Goal: Task Accomplishment & Management: Complete application form

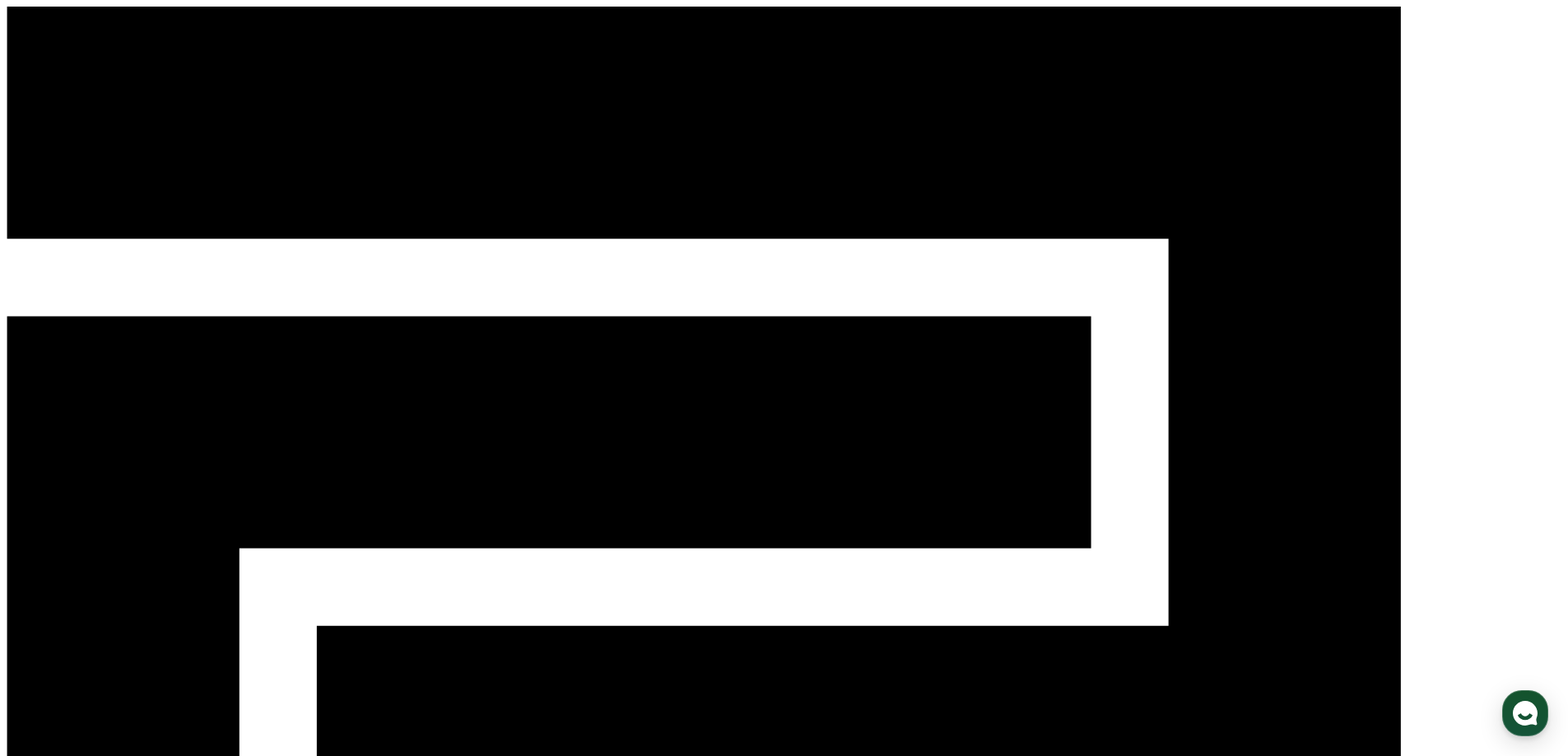
drag, startPoint x: 1312, startPoint y: 37, endPoint x: 1328, endPoint y: 26, distance: 19.4
click at [1318, 33] on div "CReward 로그인" at bounding box center [784, 607] width 1555 height 1201
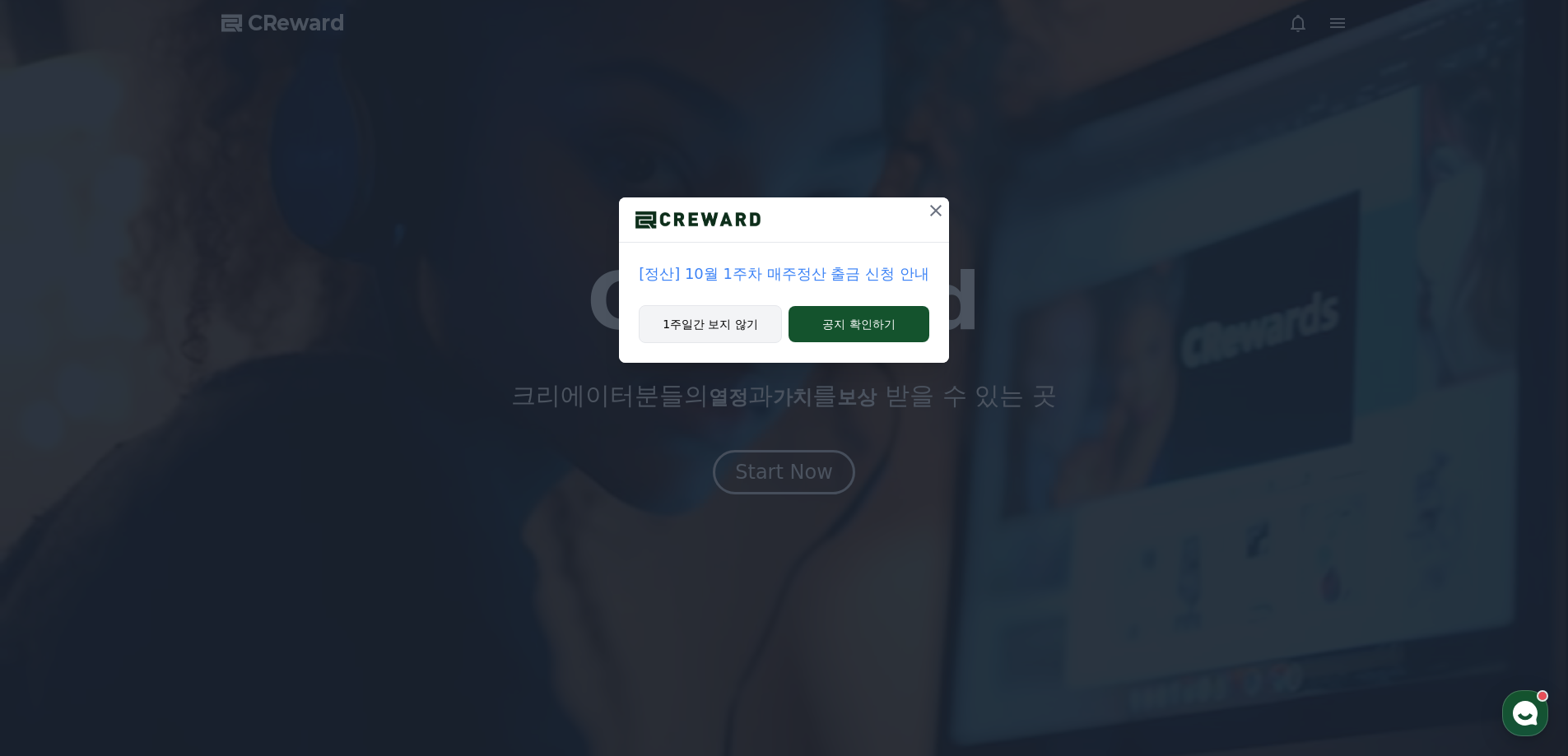
click at [734, 318] on button "1주일간 보지 않기" at bounding box center [710, 324] width 143 height 38
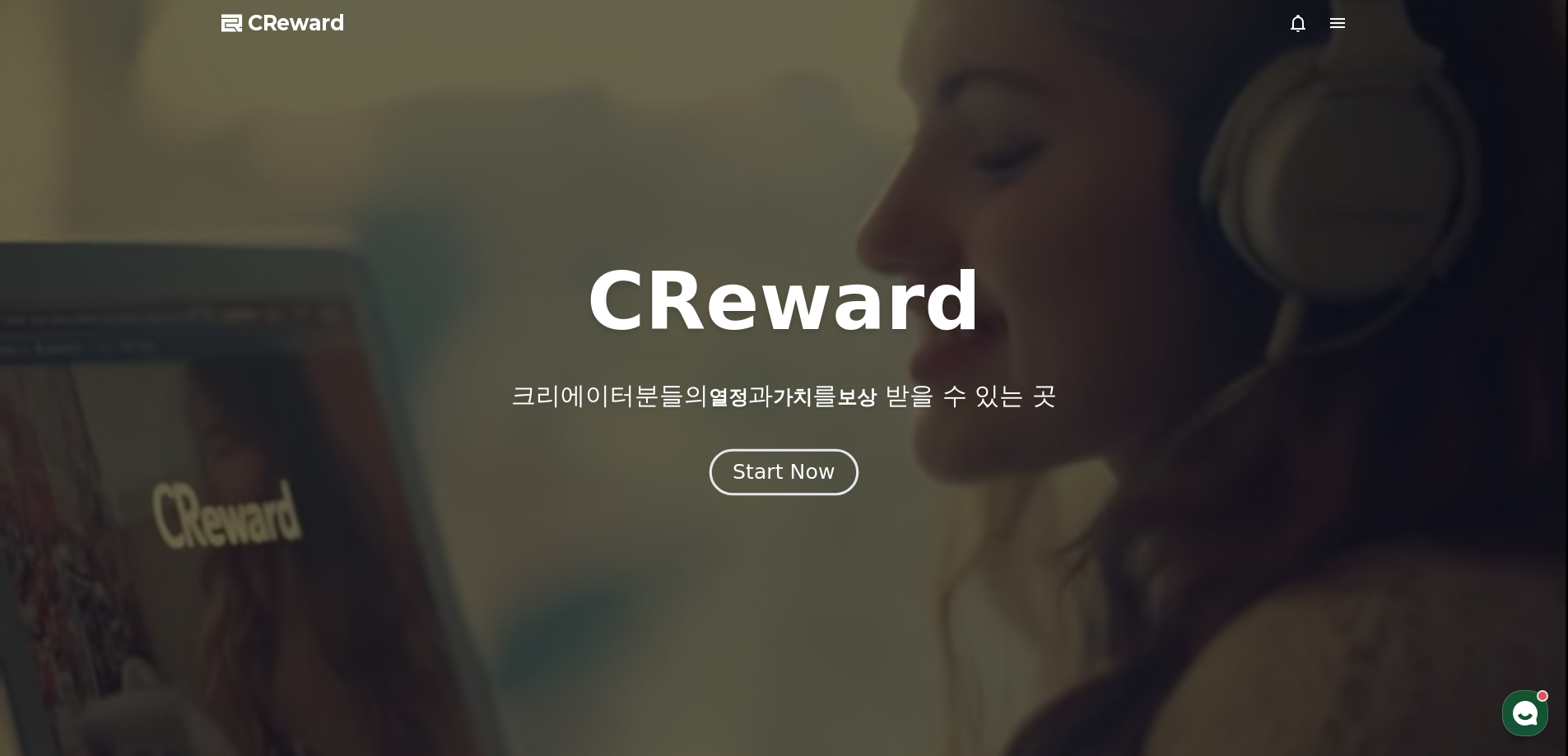
click at [801, 478] on div "Start Now" at bounding box center [783, 472] width 102 height 28
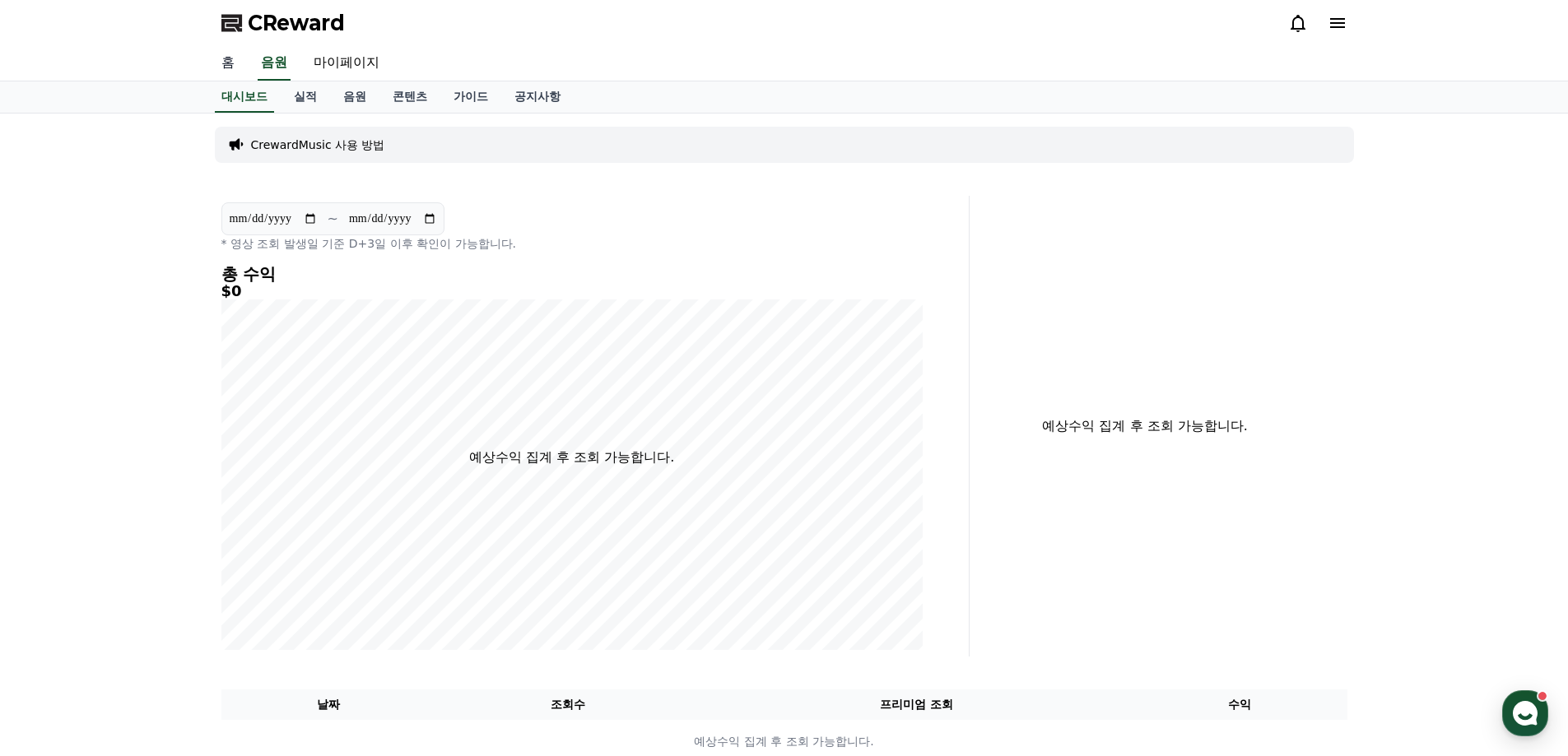
click at [217, 62] on link "홈" at bounding box center [228, 63] width 39 height 35
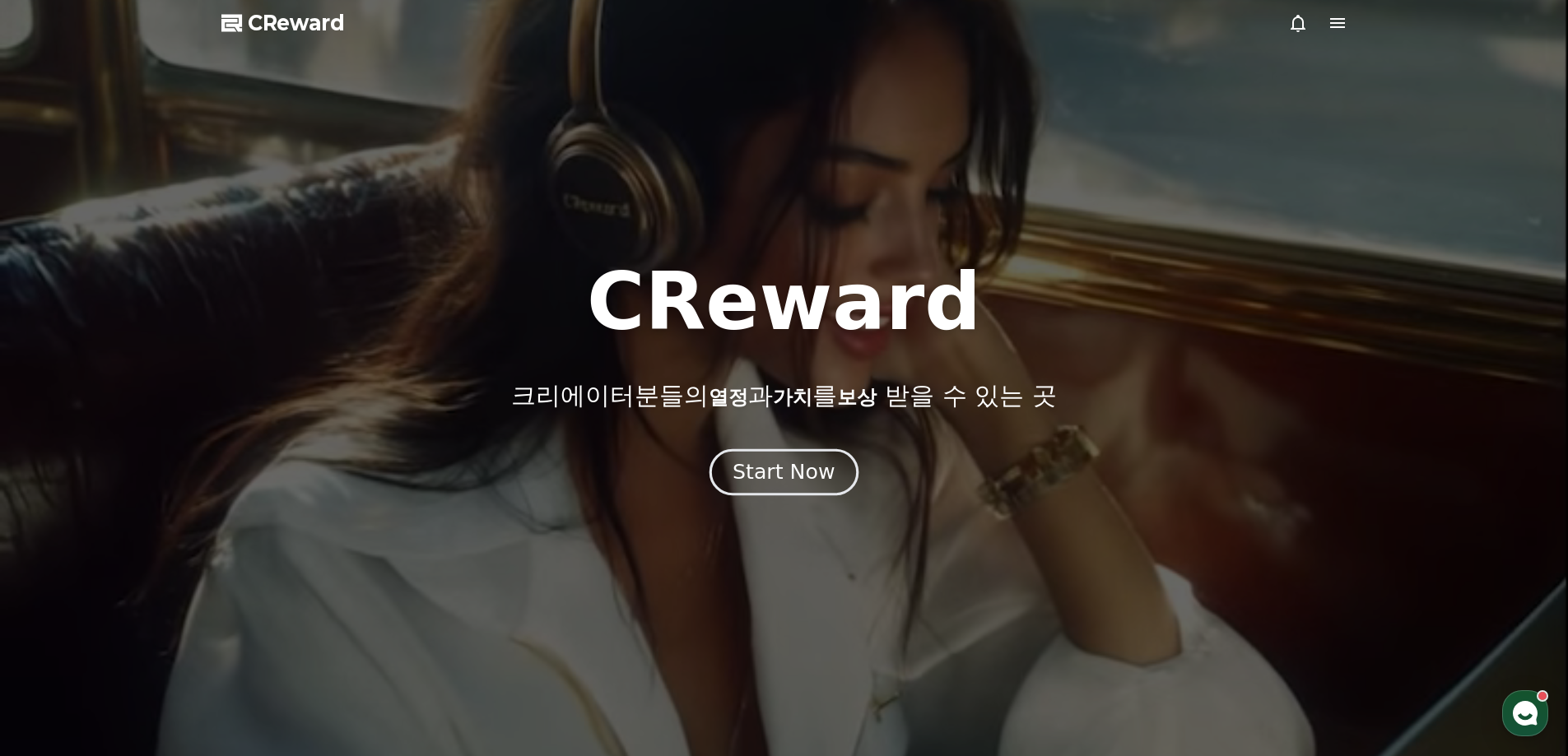
click at [779, 477] on div "Start Now" at bounding box center [783, 472] width 102 height 28
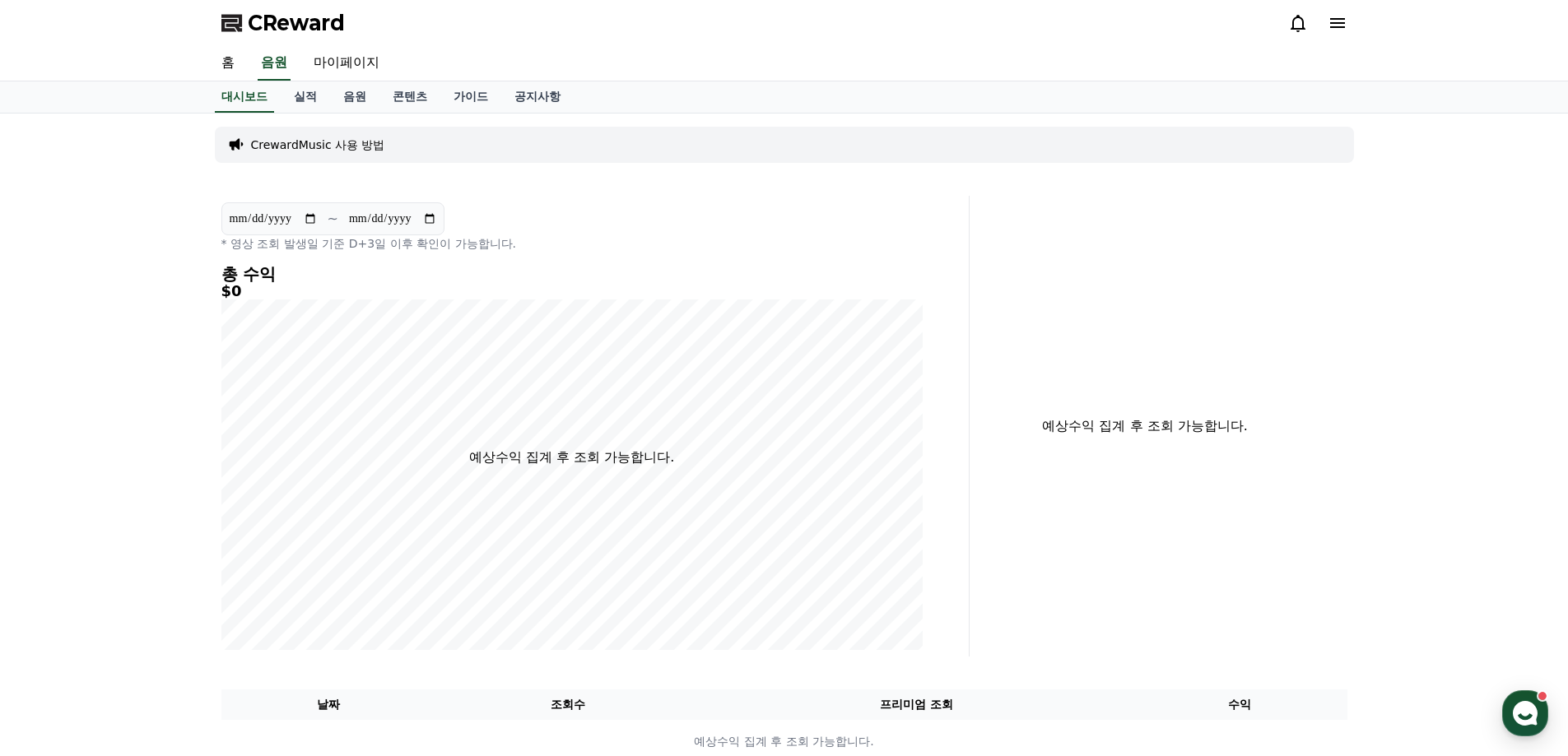
click at [293, 30] on span "CReward" at bounding box center [296, 23] width 97 height 27
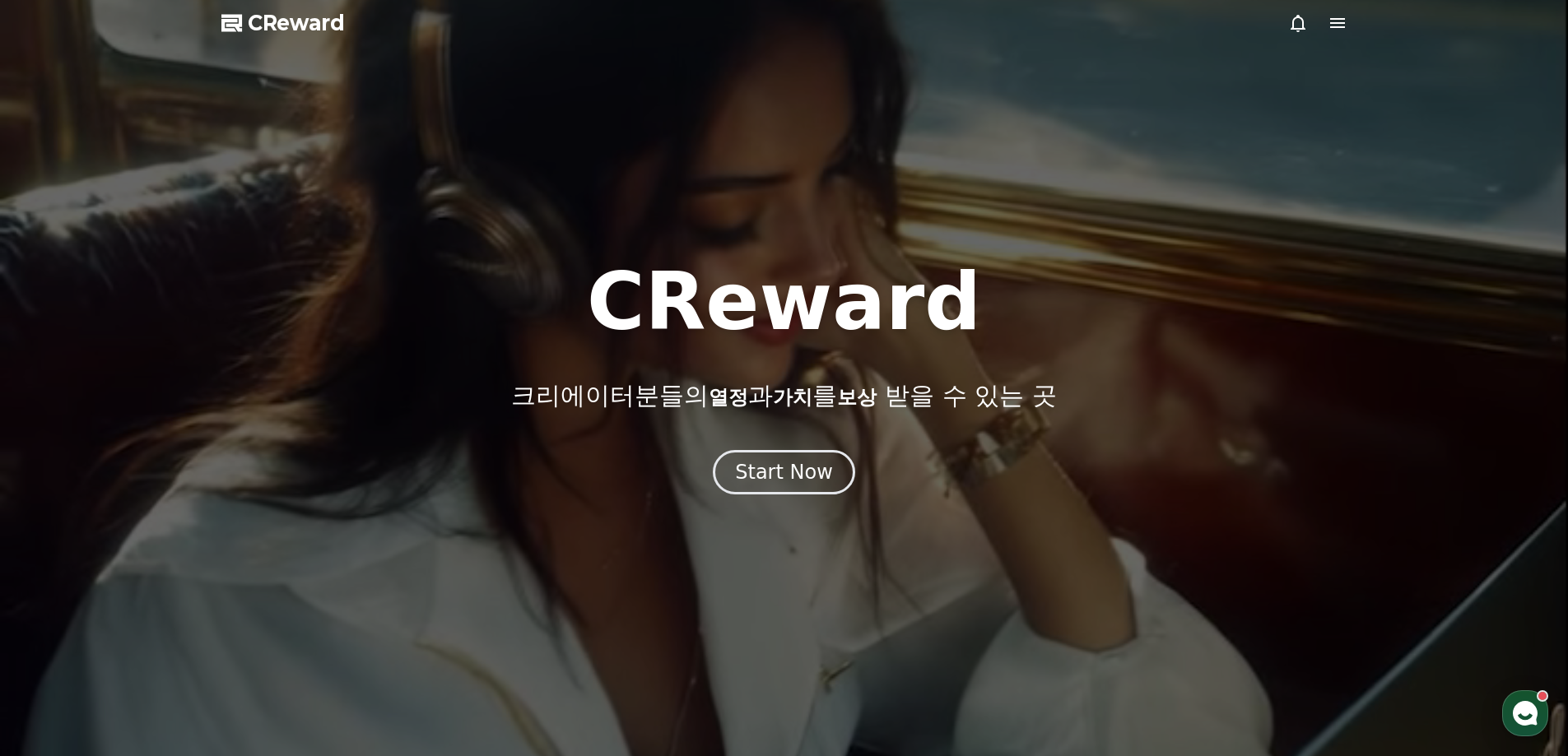
click at [1318, 21] on div at bounding box center [1317, 23] width 59 height 20
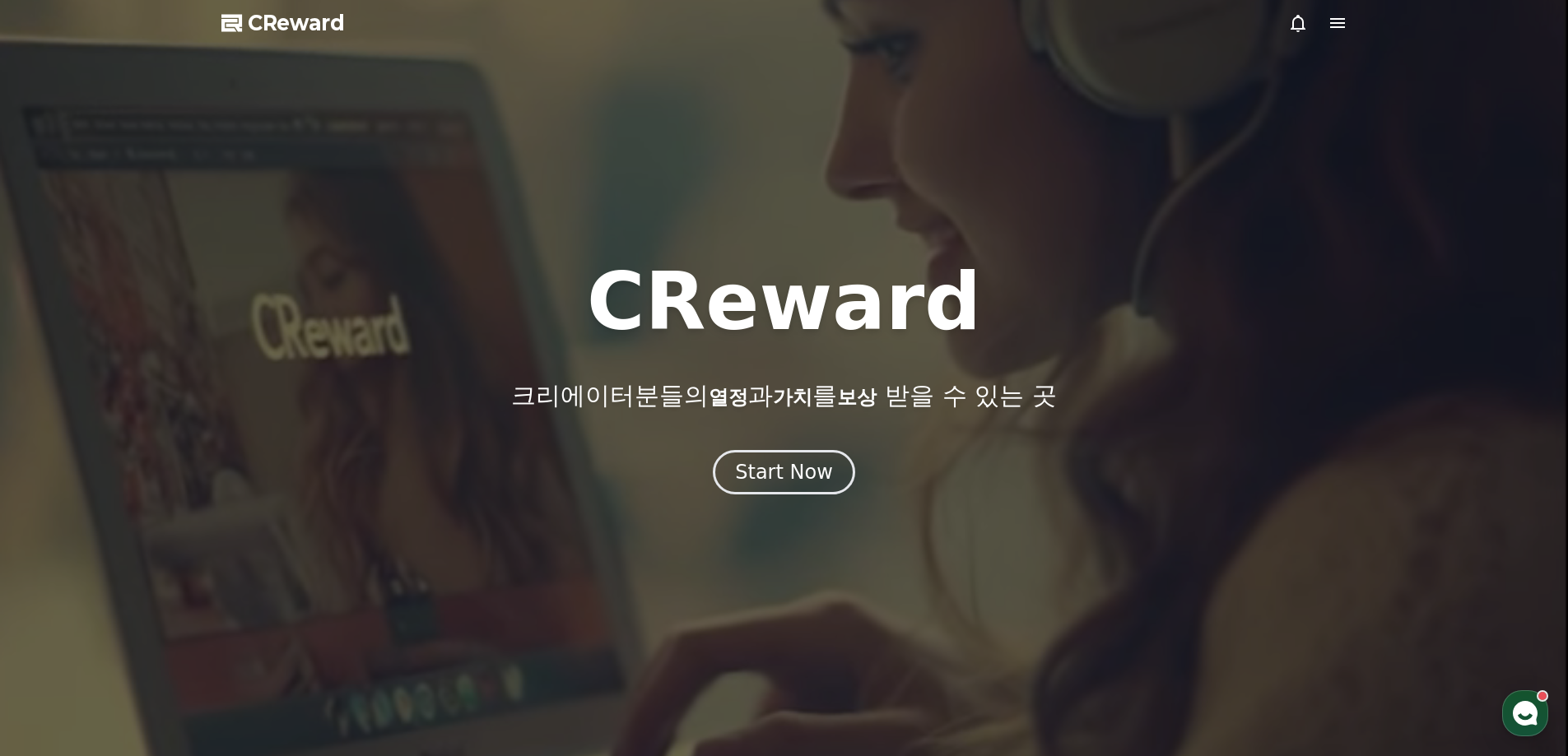
click at [1335, 22] on icon at bounding box center [1337, 23] width 20 height 20
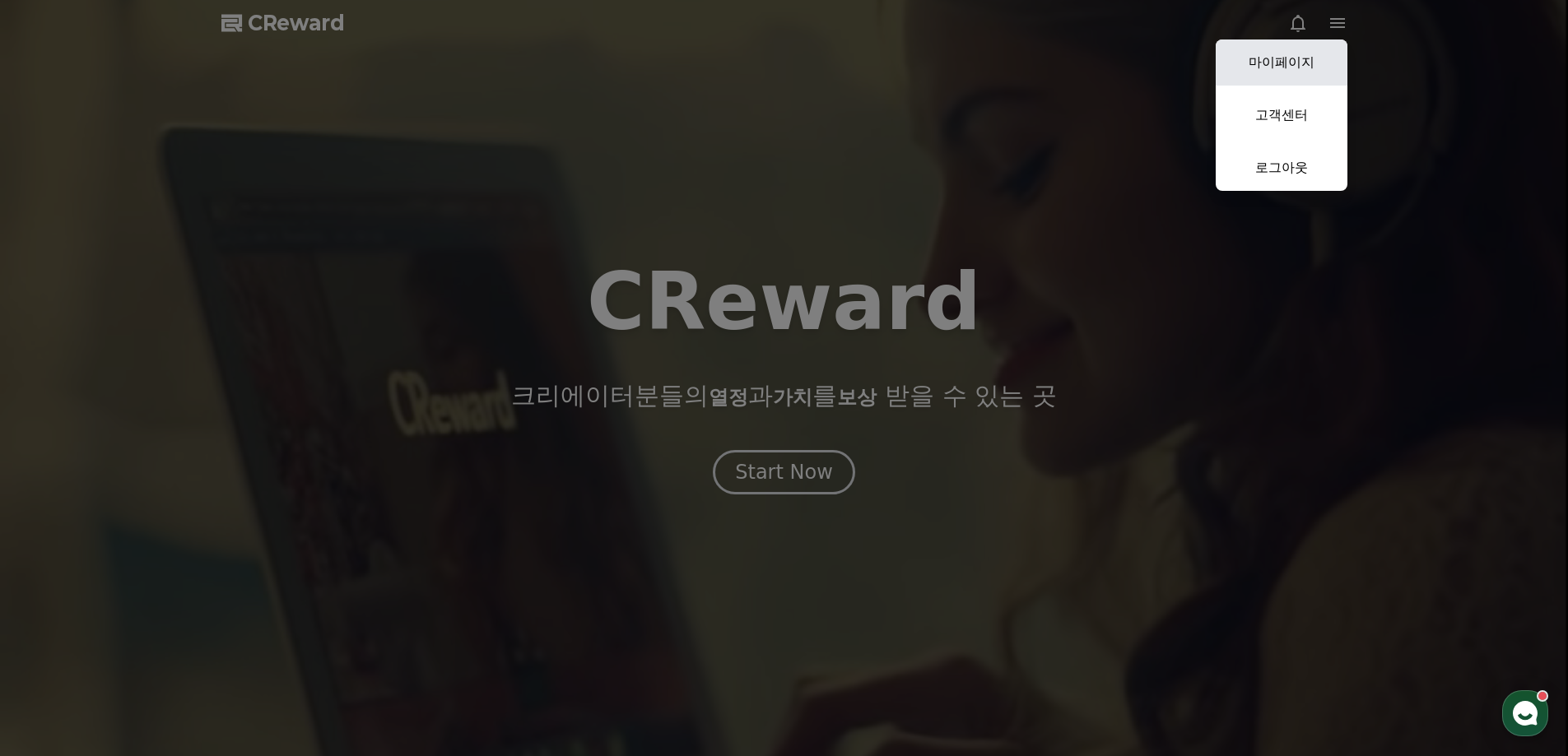
click at [1307, 49] on link "마이페이지" at bounding box center [1281, 62] width 131 height 46
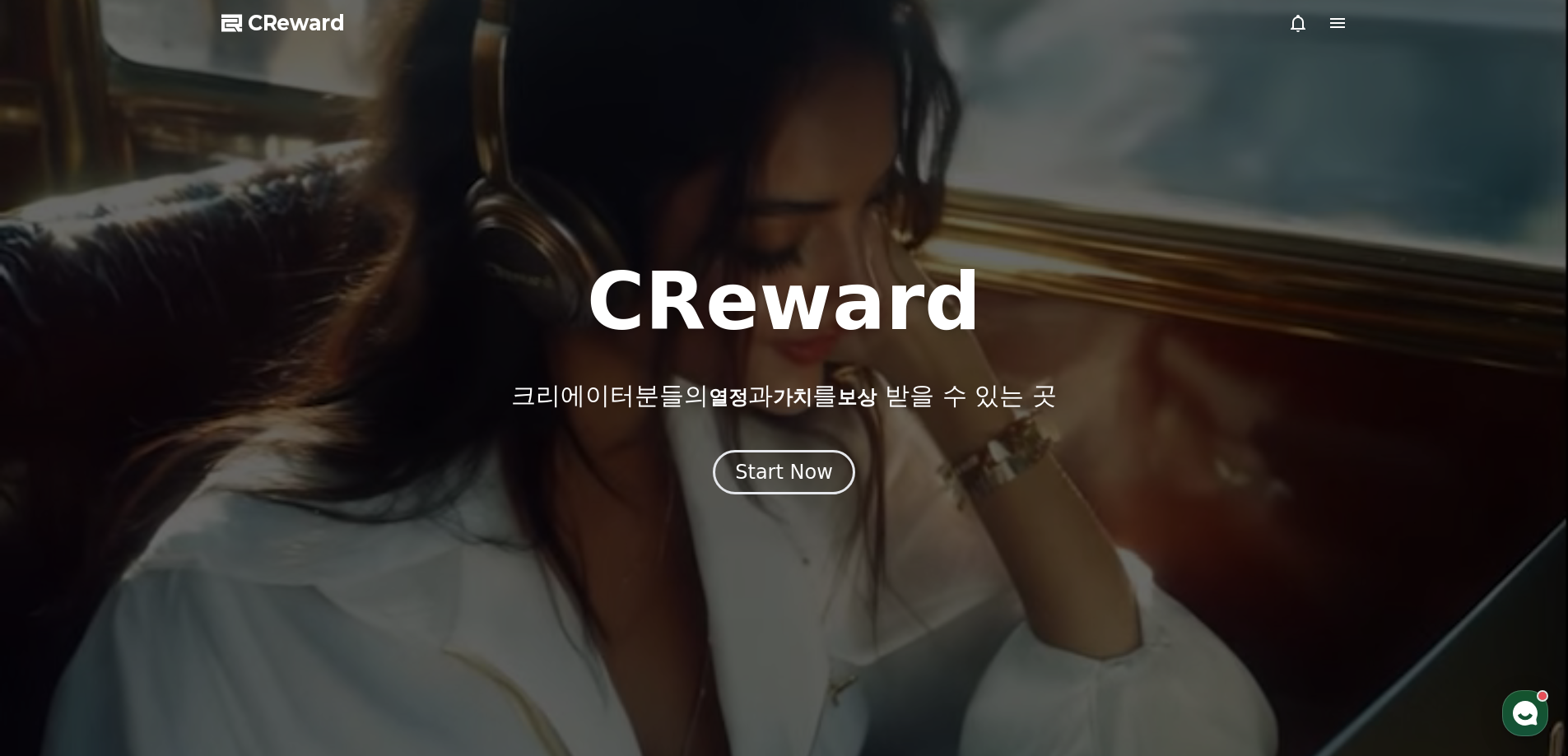
select select "**********"
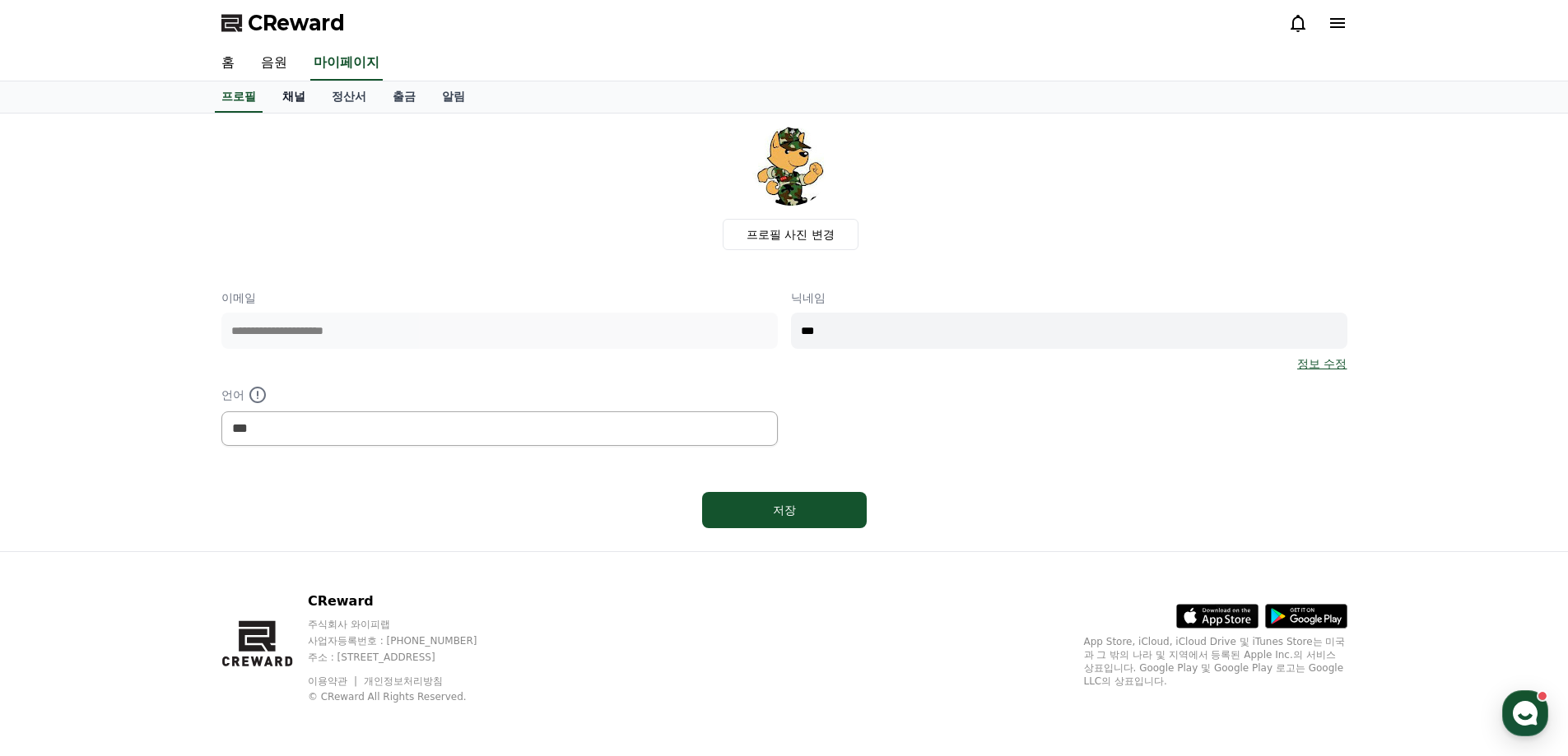
click at [304, 95] on link "채널" at bounding box center [294, 98] width 49 height 32
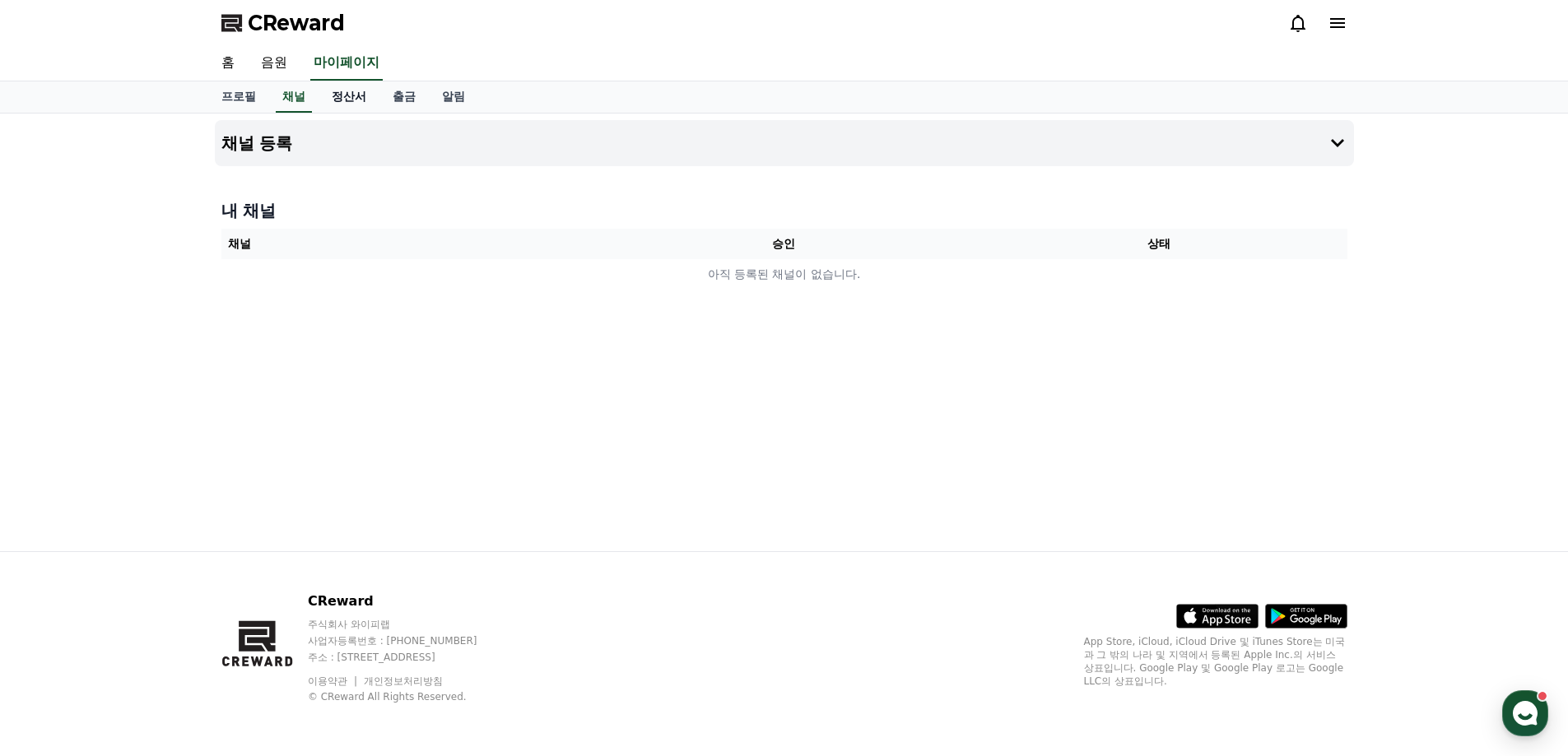
click at [344, 96] on link "정산서" at bounding box center [350, 98] width 61 height 32
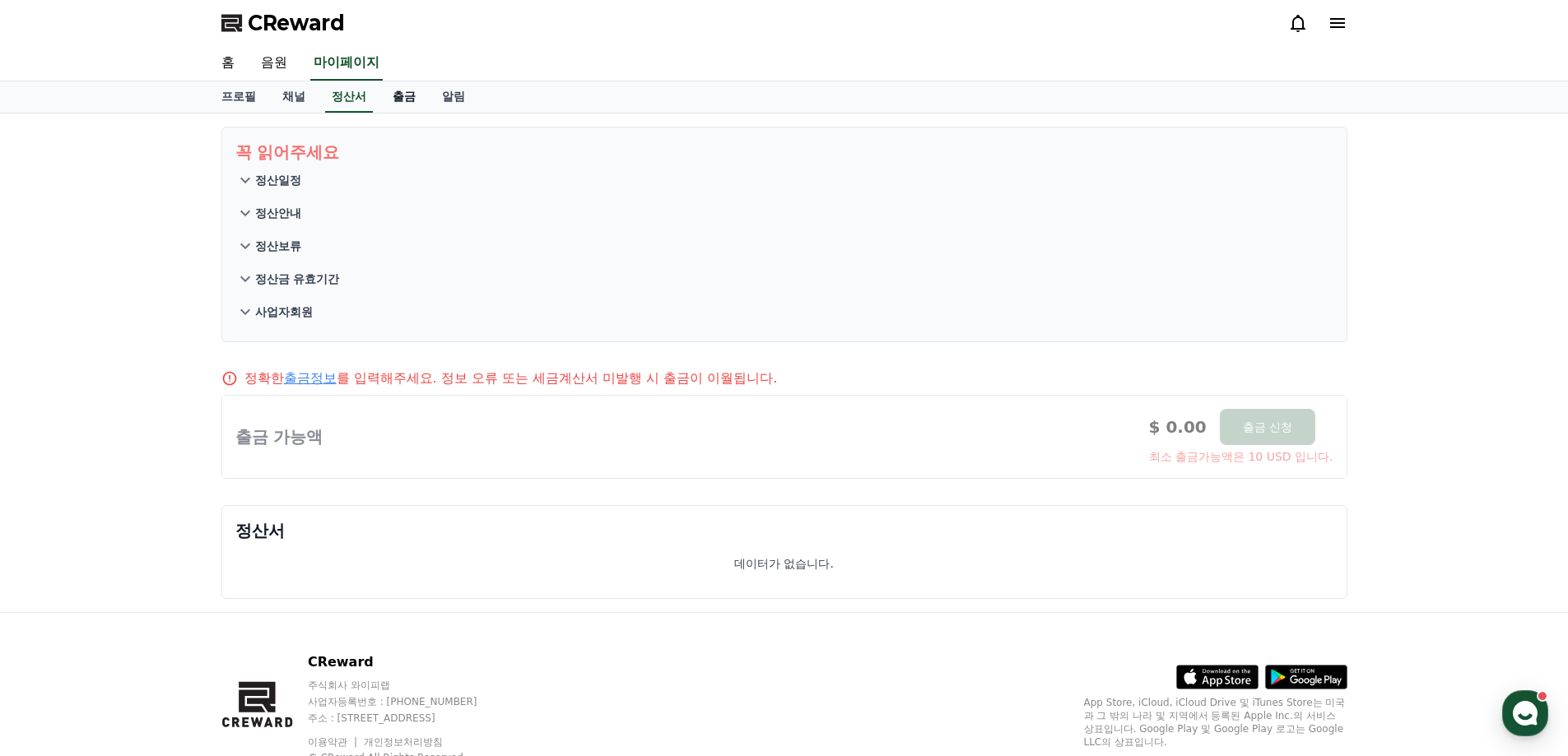
click at [413, 94] on link "출금" at bounding box center [404, 98] width 49 height 32
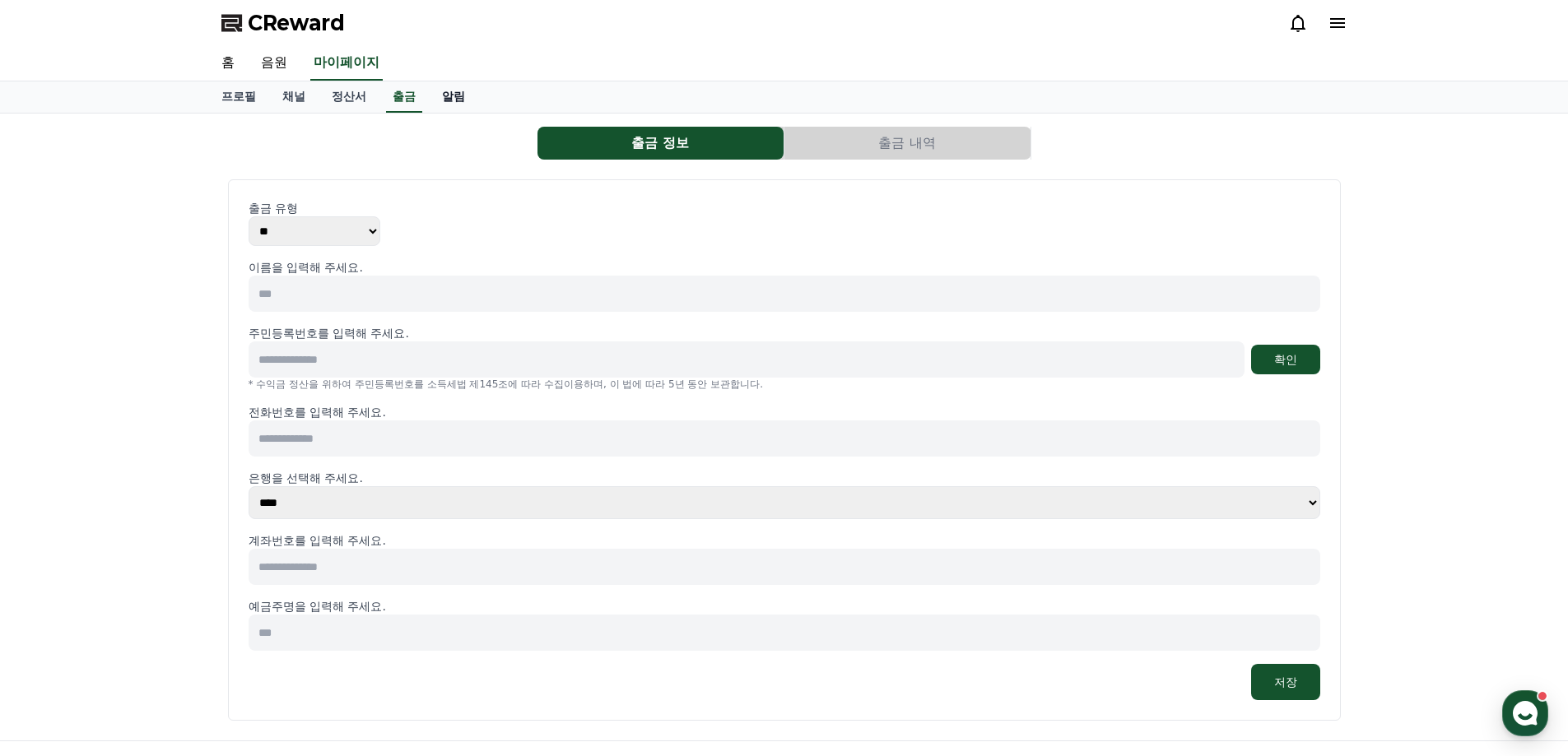
click at [448, 93] on link "알림" at bounding box center [453, 98] width 49 height 32
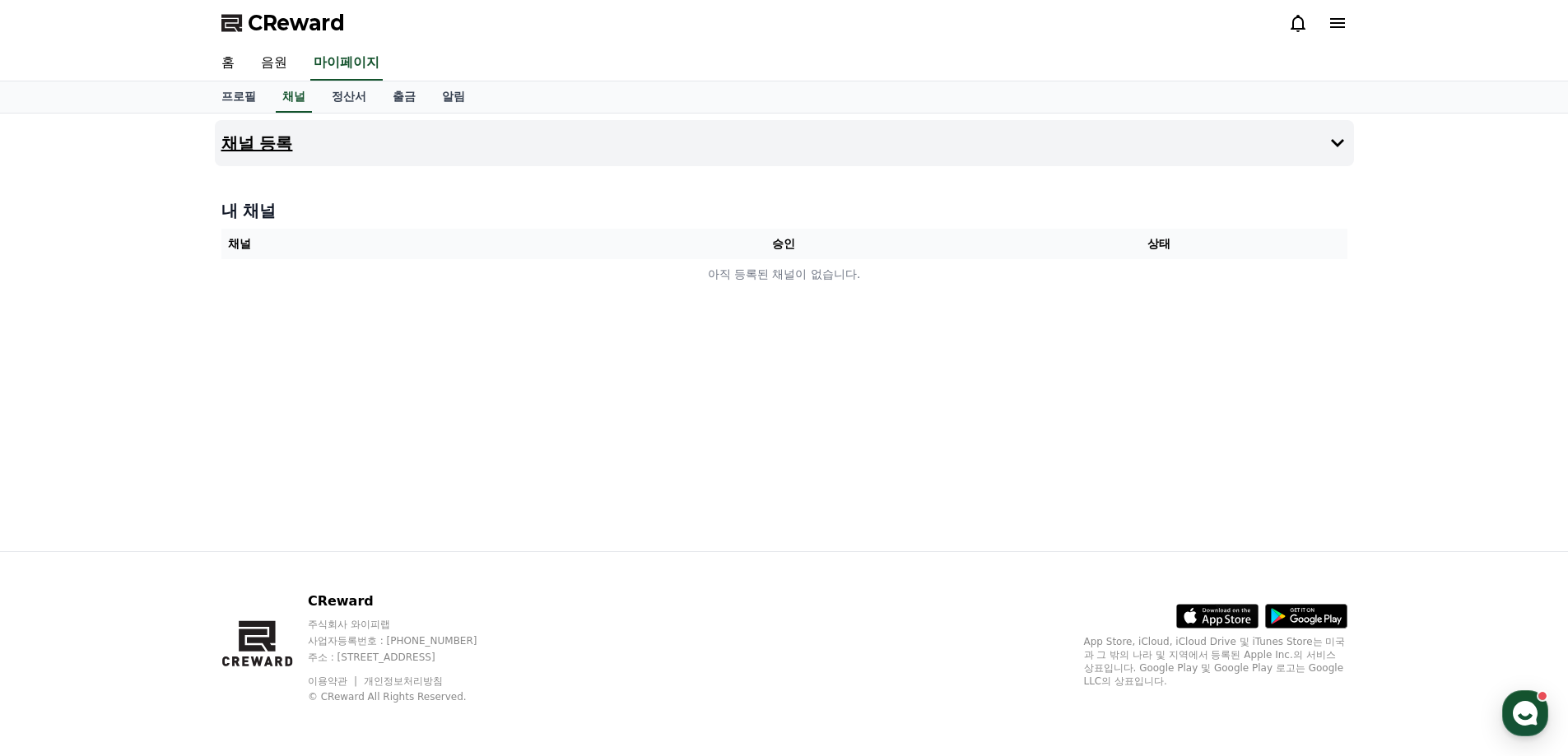
click at [298, 141] on button "채널 등록" at bounding box center [785, 143] width 1139 height 46
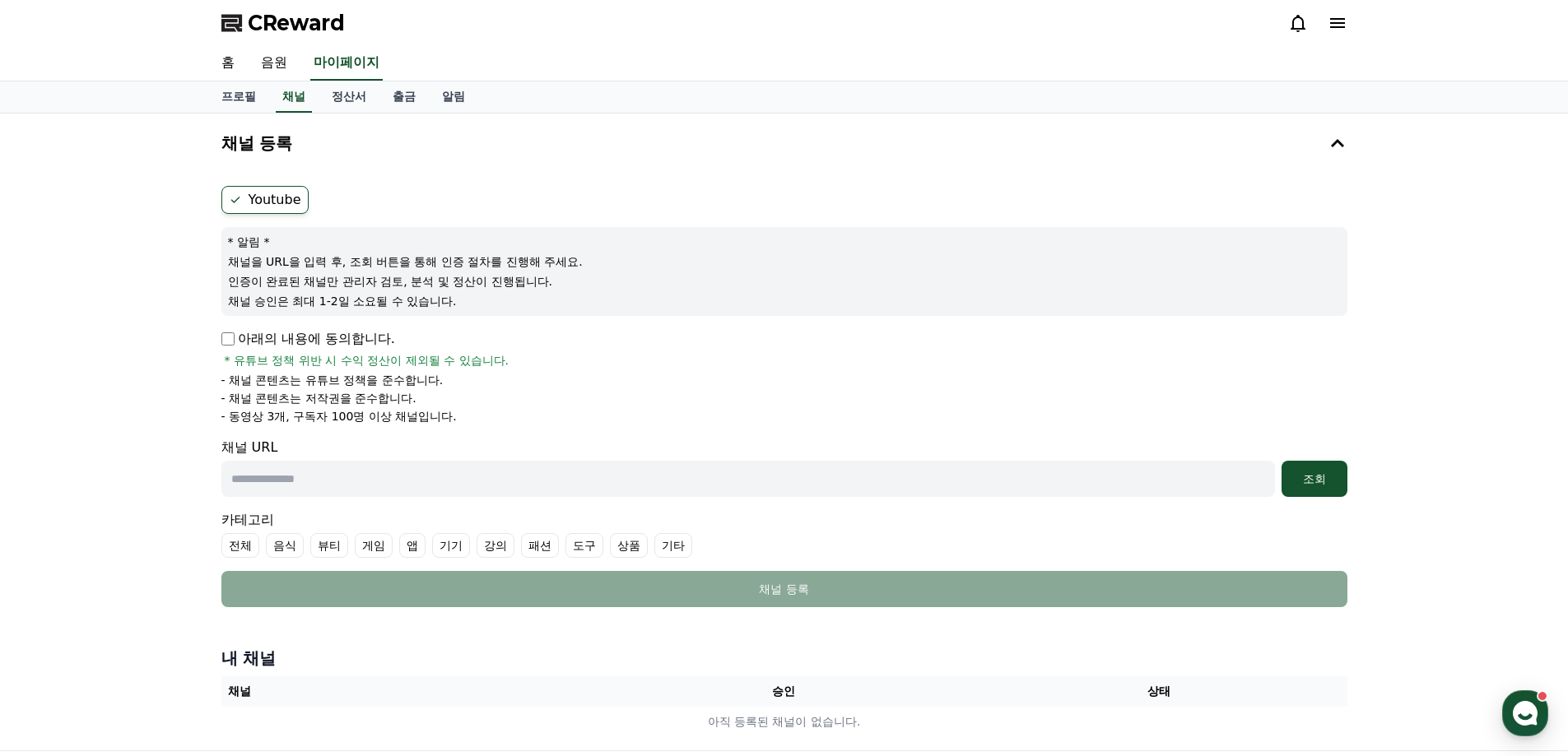
click at [398, 477] on input "text" at bounding box center [747, 479] width 1054 height 37
click at [1327, 484] on div "조회" at bounding box center [1313, 479] width 52 height 17
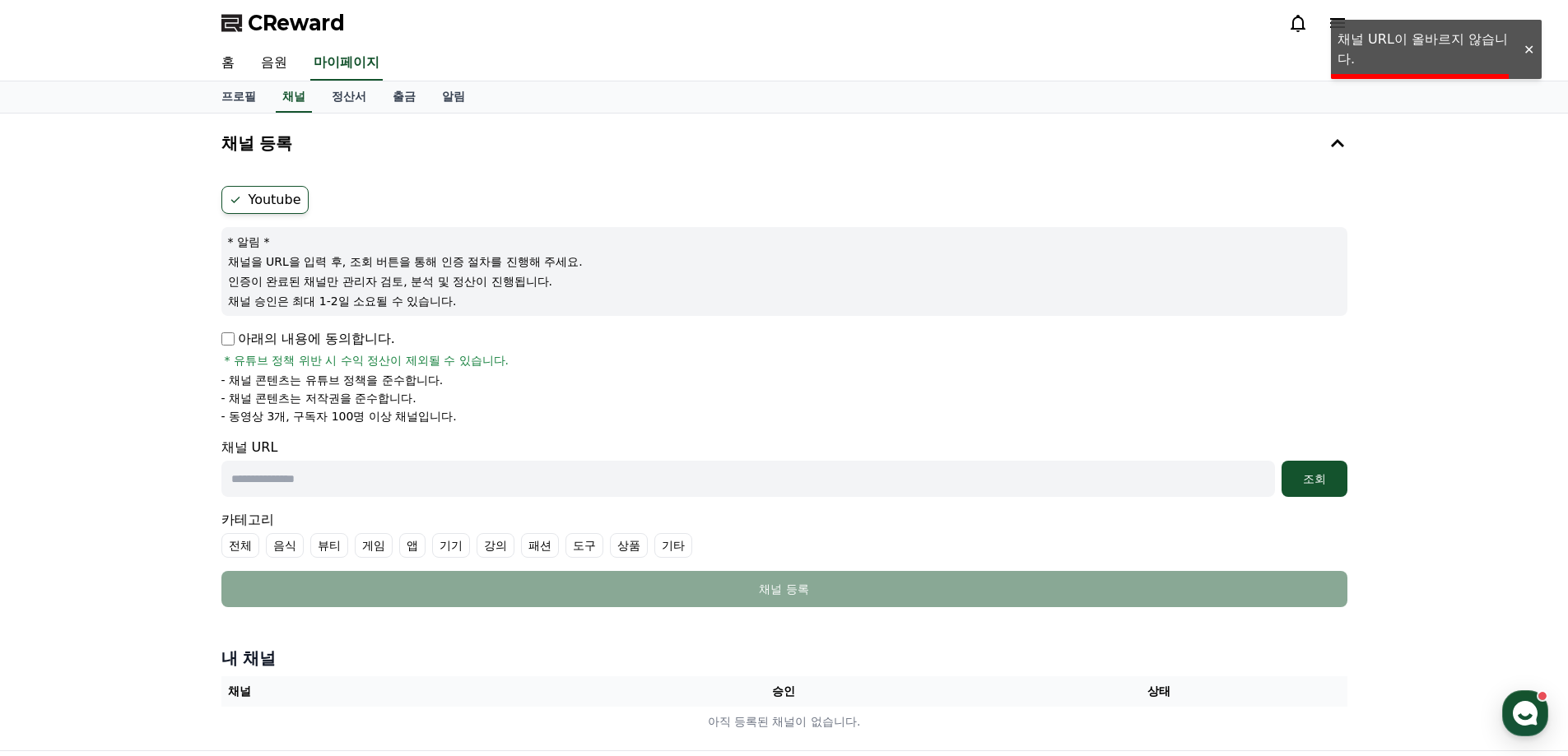
click at [1013, 485] on input "text" at bounding box center [747, 479] width 1054 height 37
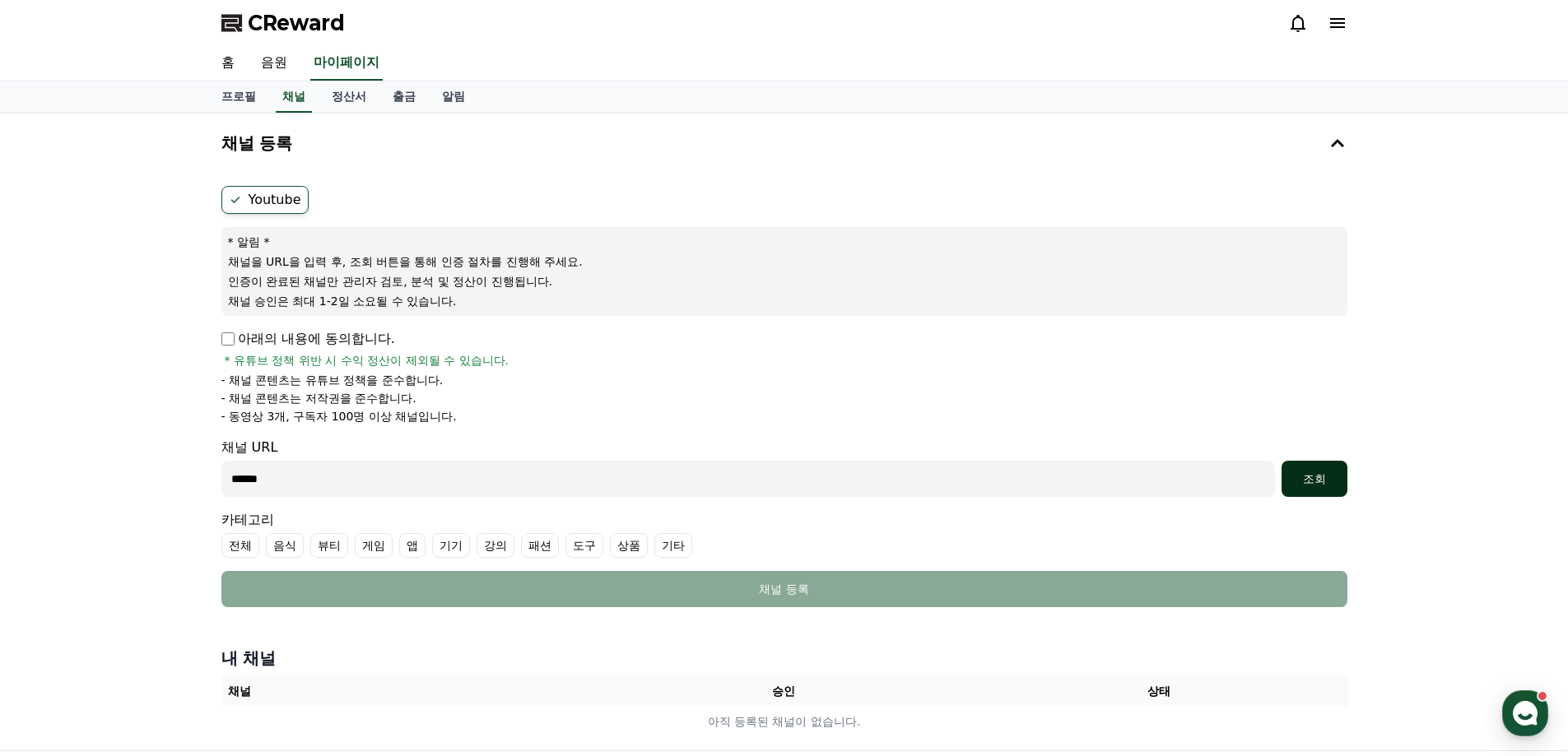
click at [1302, 479] on div "조회" at bounding box center [1313, 479] width 52 height 17
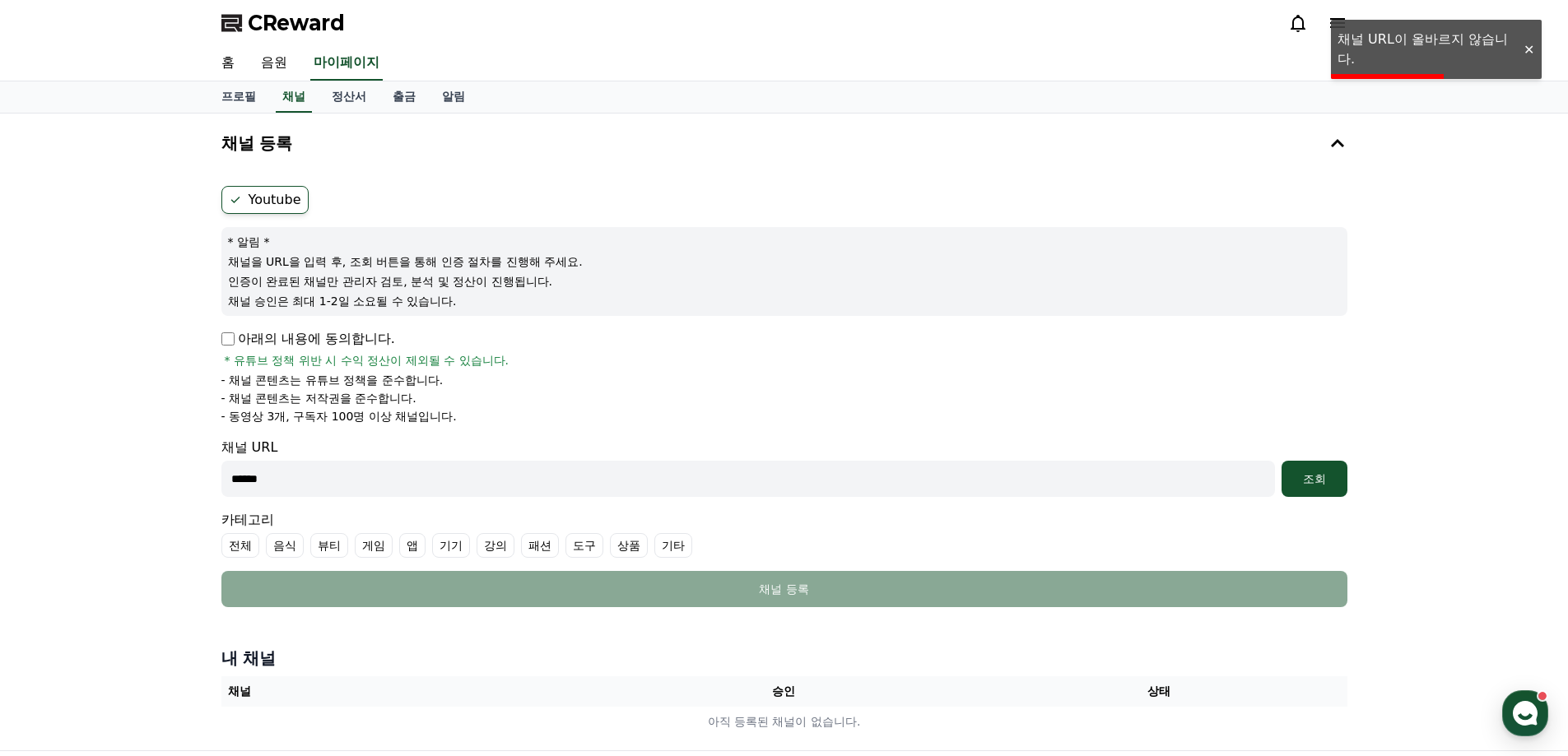
click at [289, 458] on div "채널 URL ****** 조회" at bounding box center [784, 467] width 1126 height 59
drag, startPoint x: 288, startPoint y: 482, endPoint x: 39, endPoint y: 450, distance: 251.0
click at [67, 457] on div "채널 등록 Youtube * 알림 * 채널을 URL을 입력 후, 조회 버튼을 통해 인증 절차를 진행해 주세요. 인증이 완료된 채널만 관리자 검…" at bounding box center [784, 431] width 1568 height 637
paste input "**********"
type input "**********"
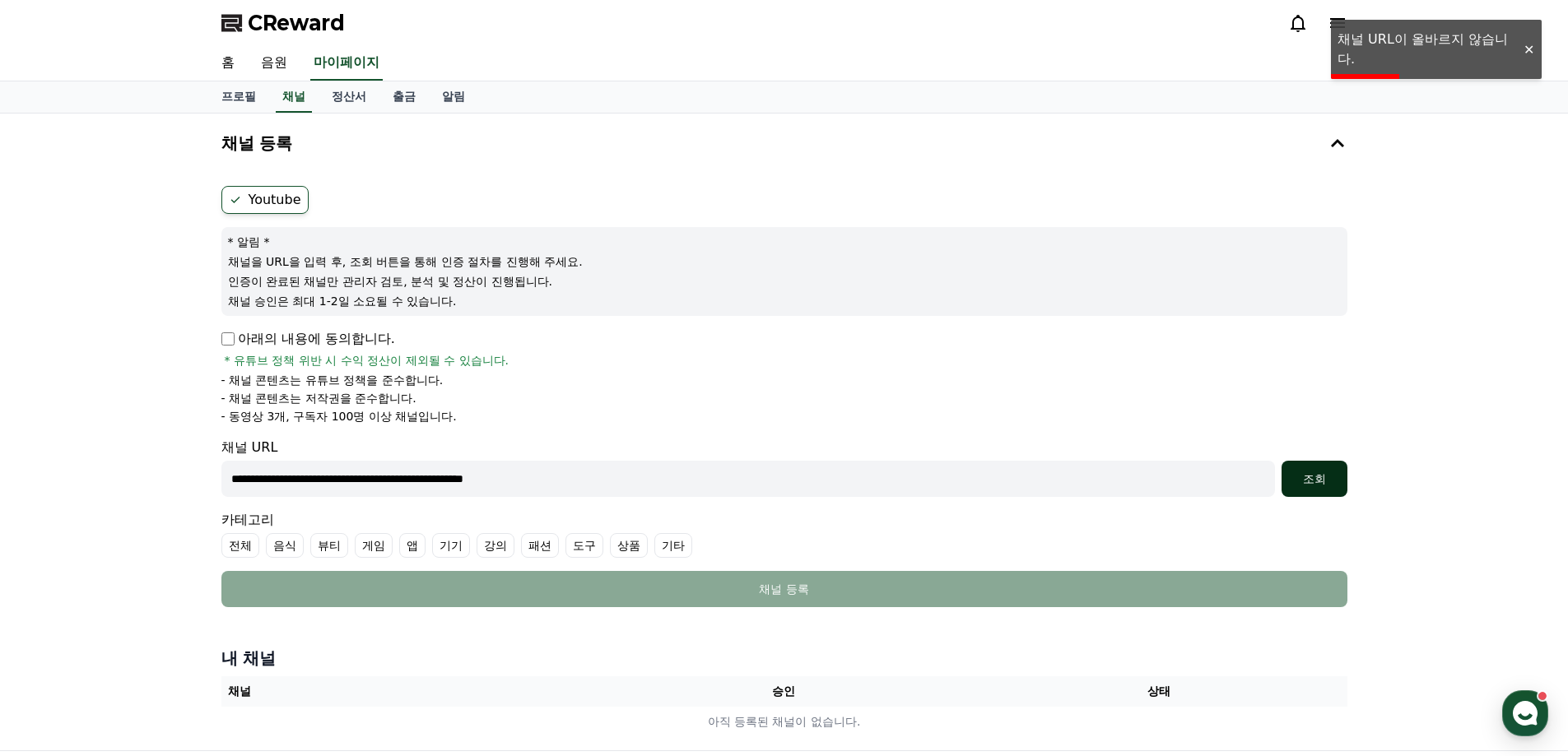
click at [1288, 476] on div "조회" at bounding box center [1313, 479] width 52 height 17
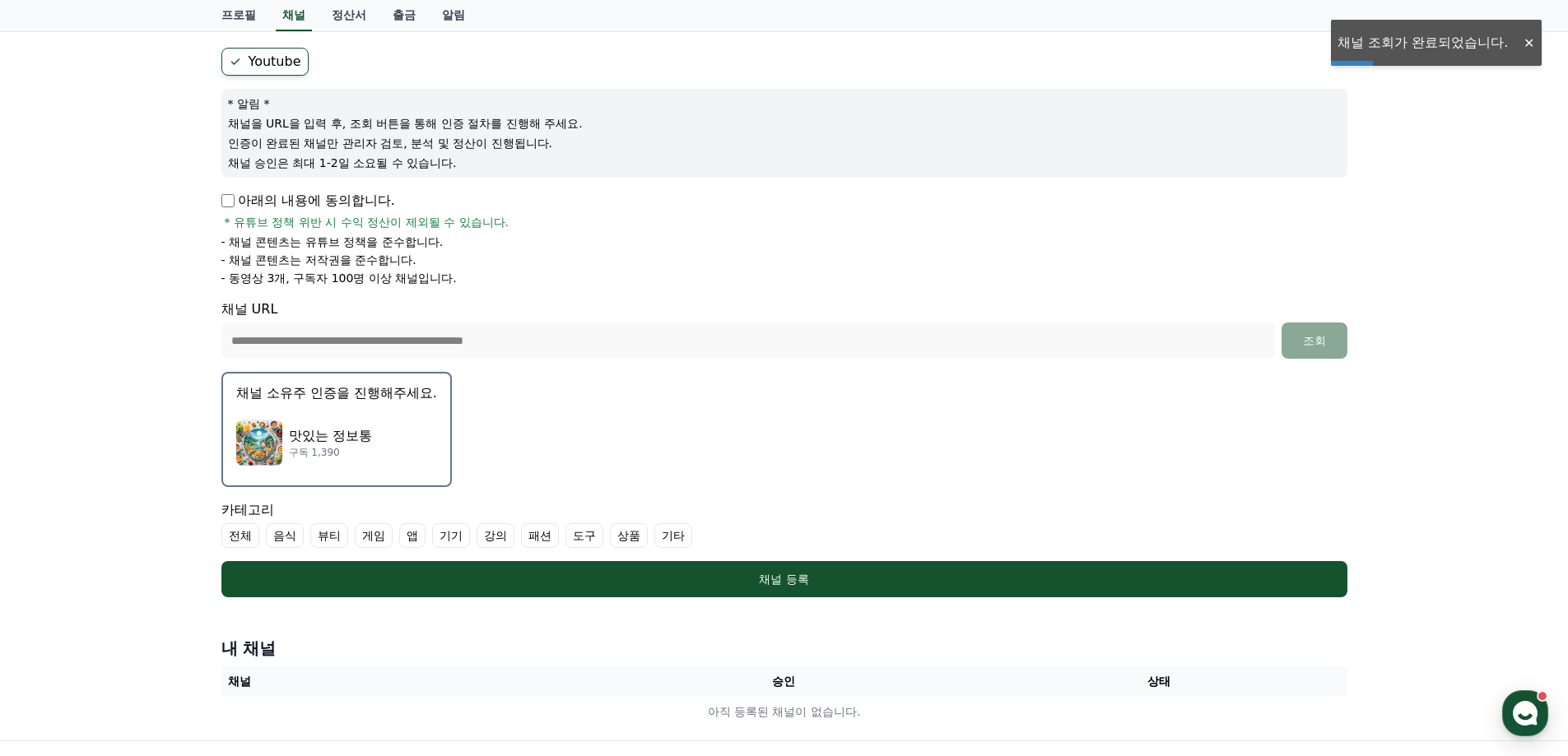
scroll to position [165, 0]
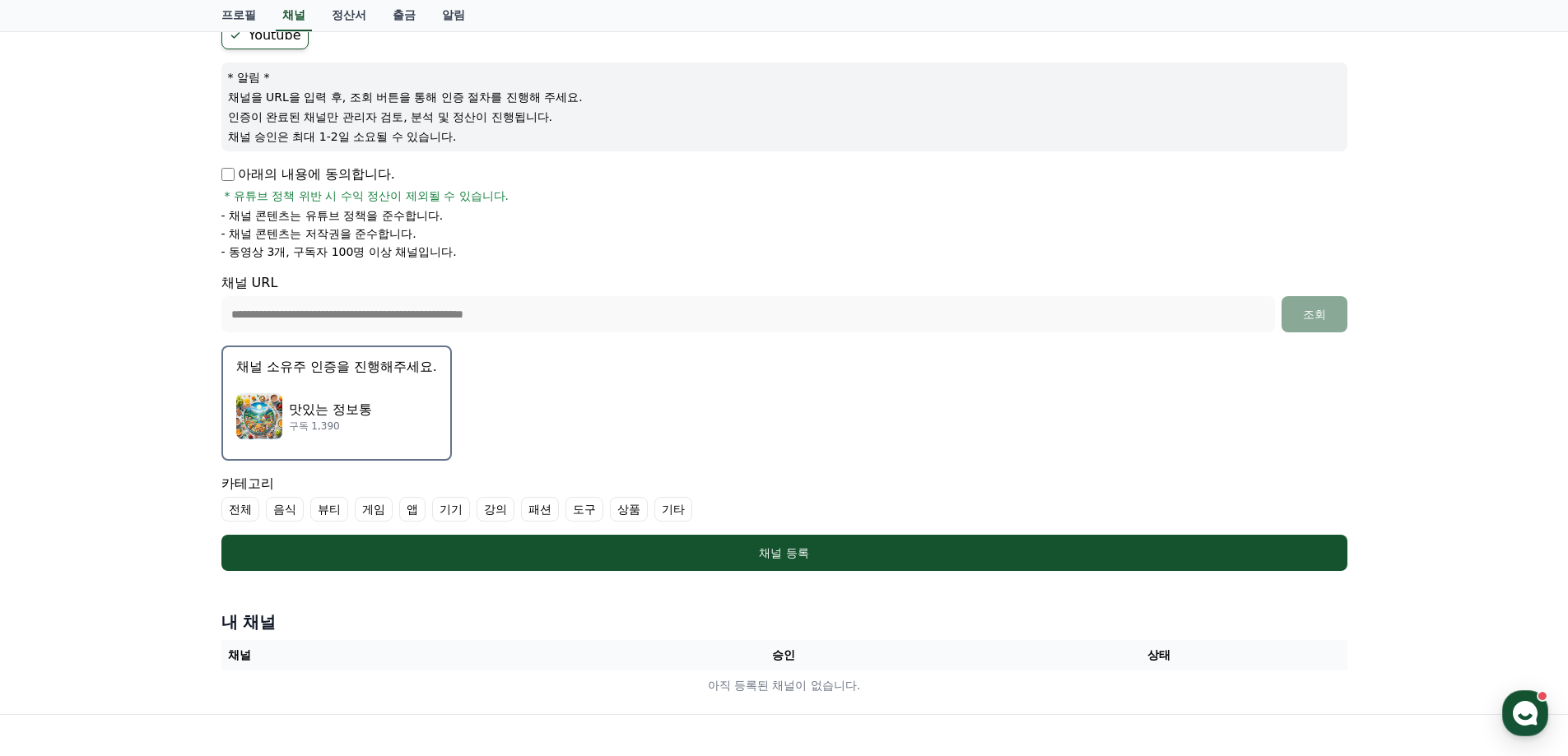
click at [344, 408] on p "맛있는 정보통" at bounding box center [331, 410] width 83 height 20
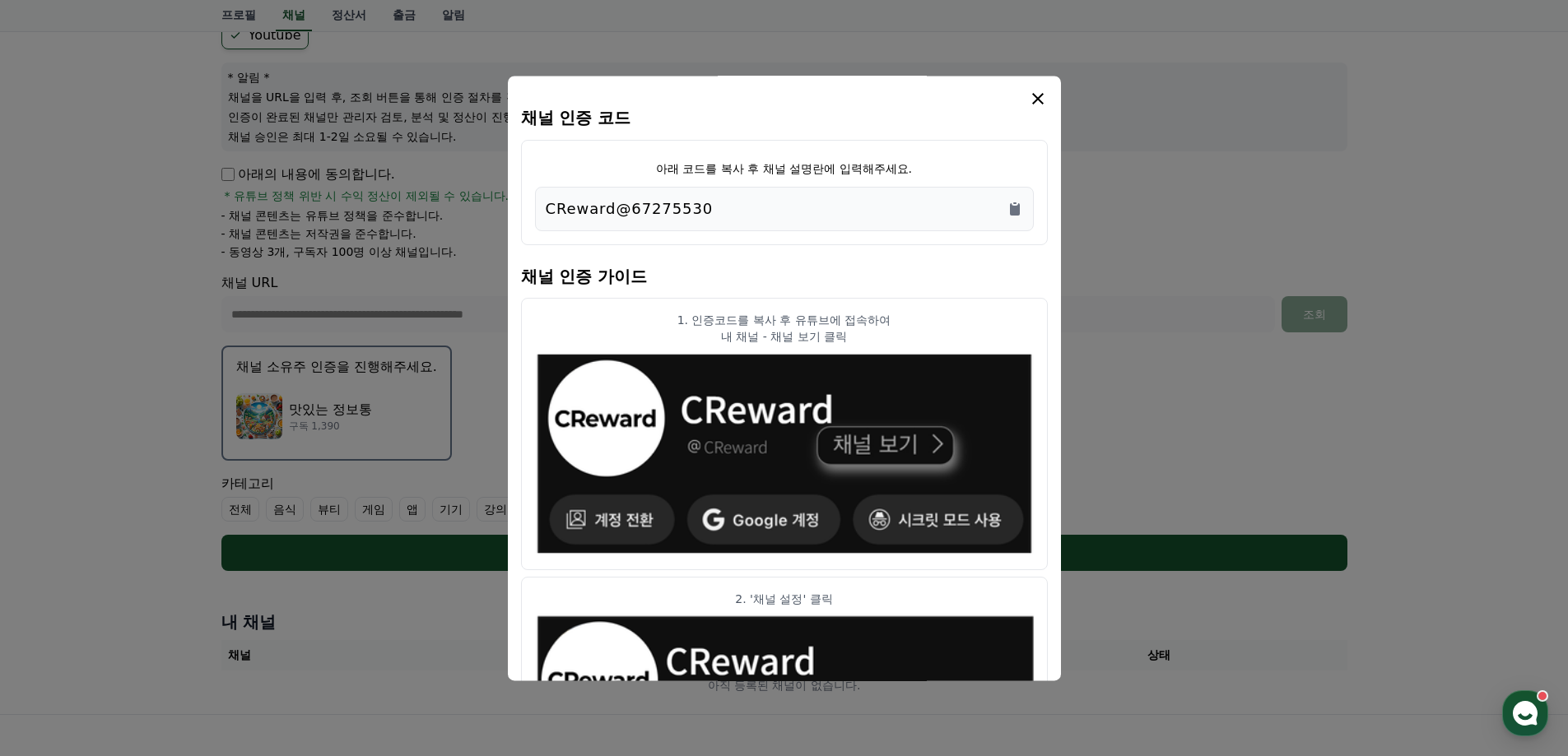
click at [337, 339] on button "close modal" at bounding box center [784, 378] width 1568 height 756
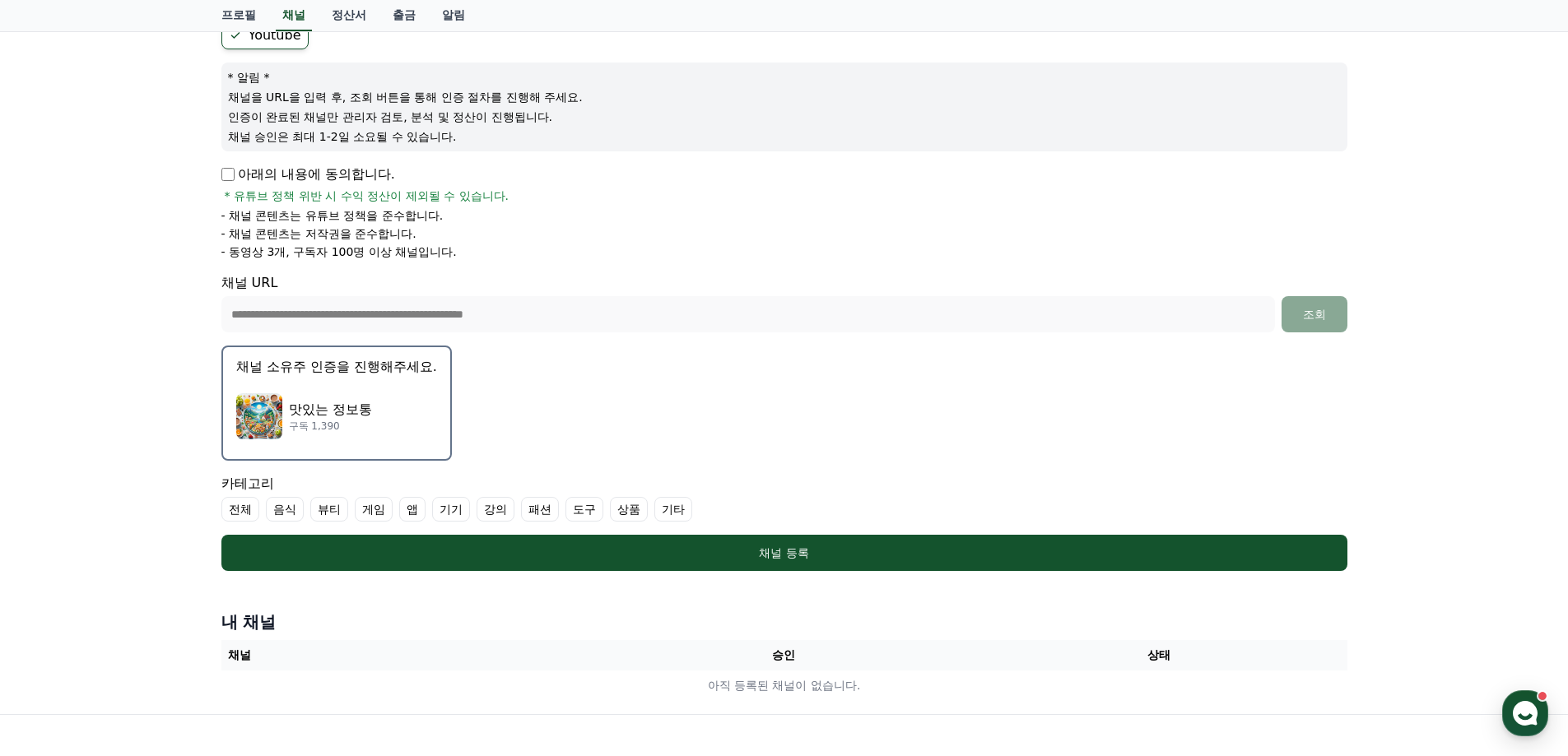
click at [354, 374] on p "채널 소유주 인증을 진행해주세요." at bounding box center [336, 367] width 200 height 20
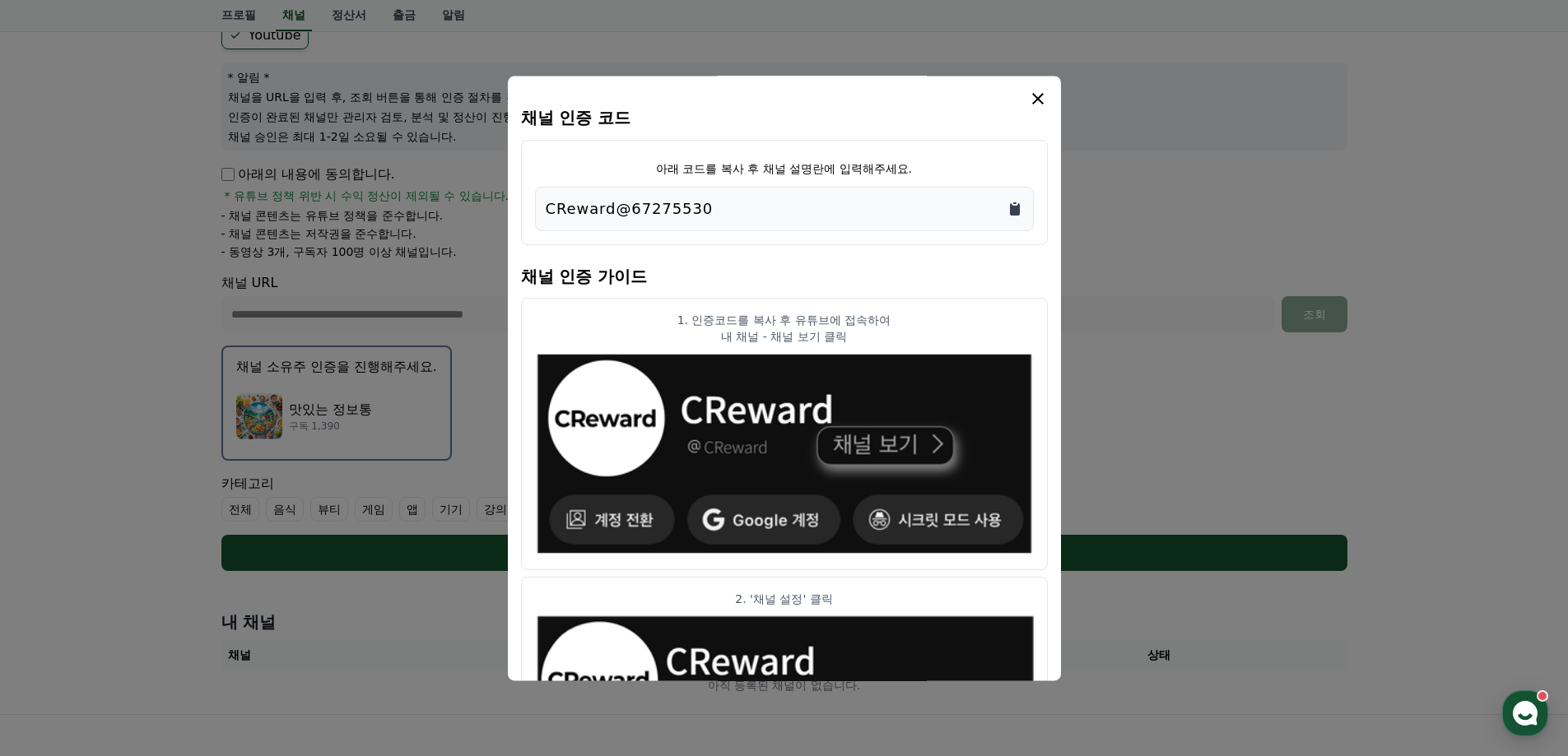
click at [1013, 206] on icon "Copy to clipboard" at bounding box center [1015, 209] width 10 height 13
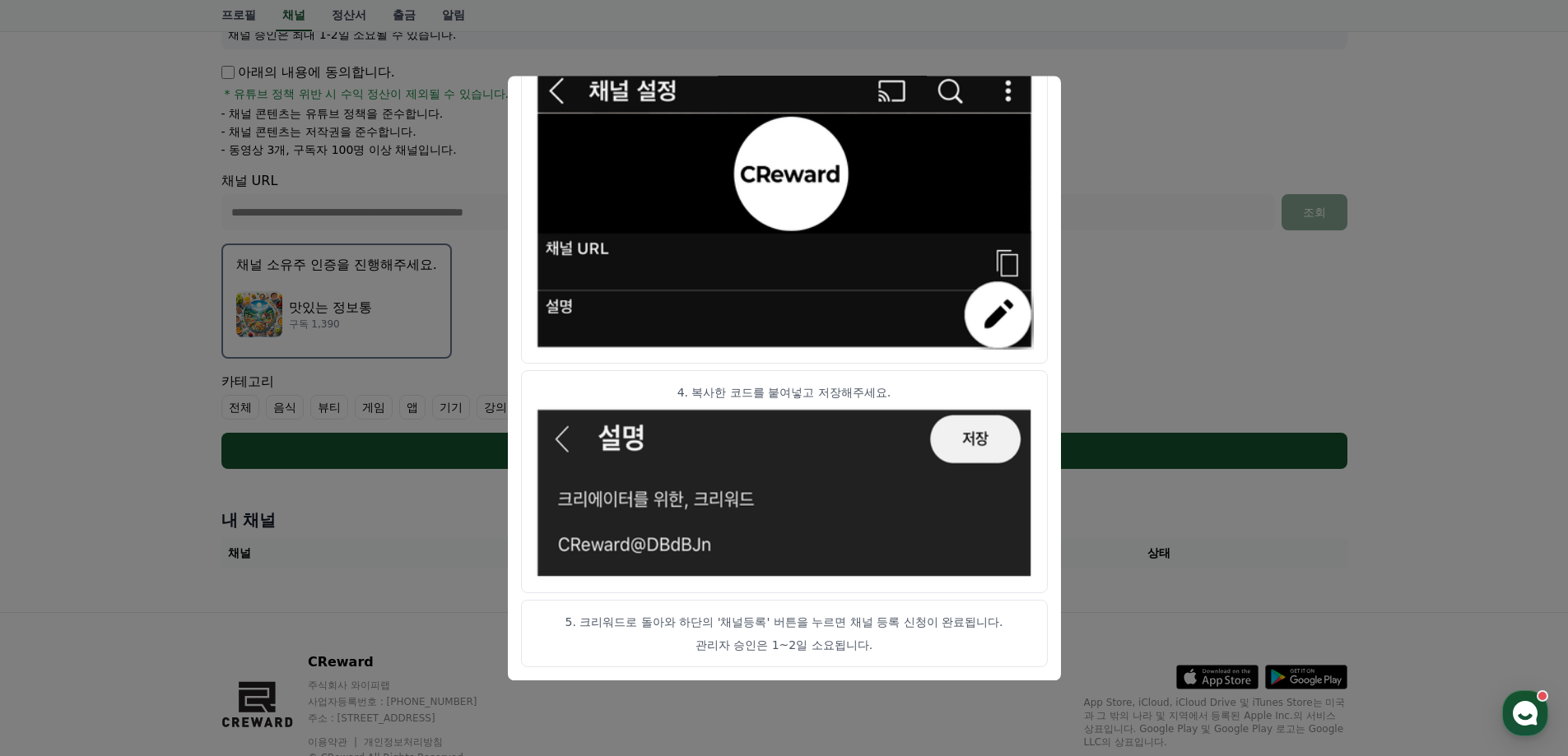
scroll to position [328, 0]
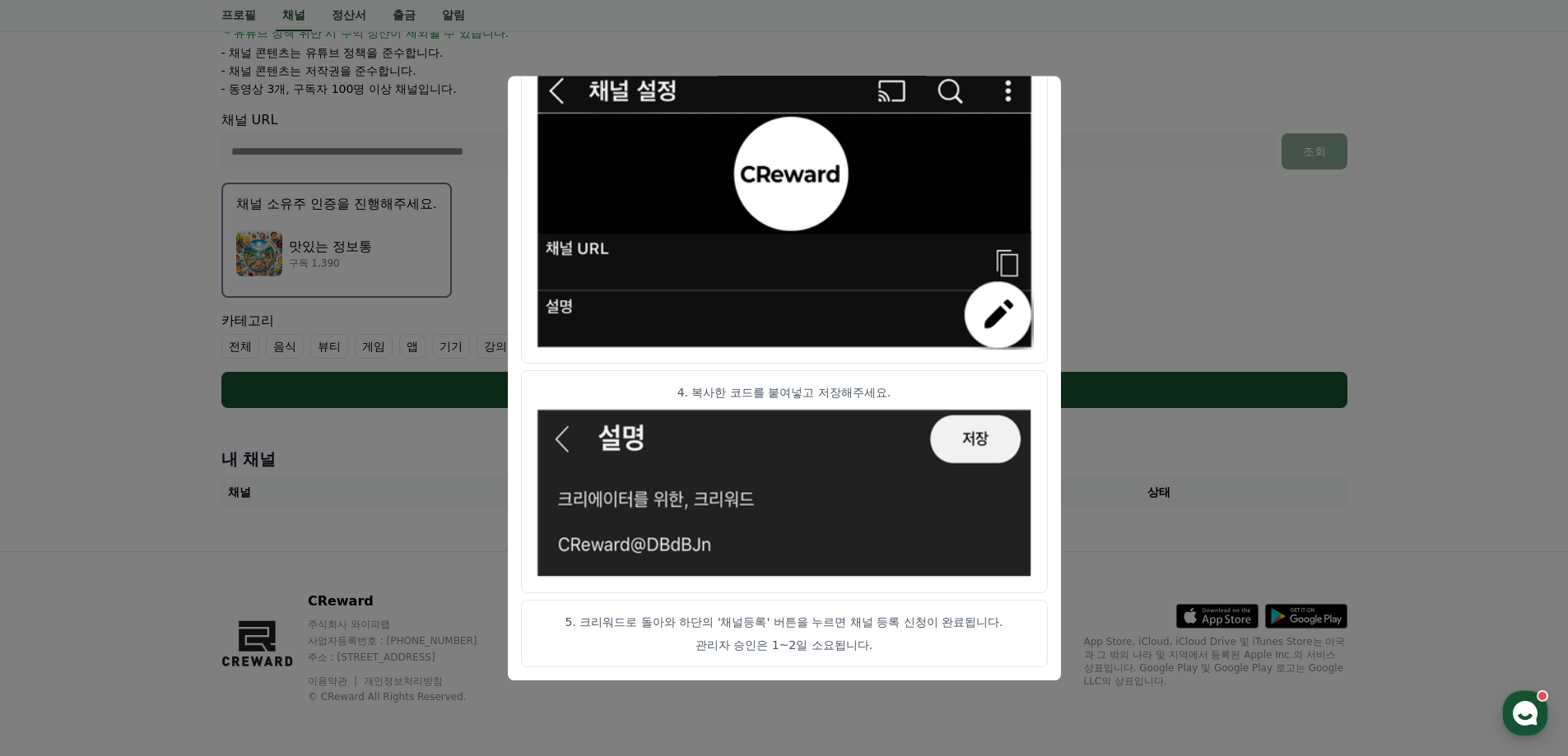
click at [1197, 487] on button "close modal" at bounding box center [784, 378] width 1568 height 756
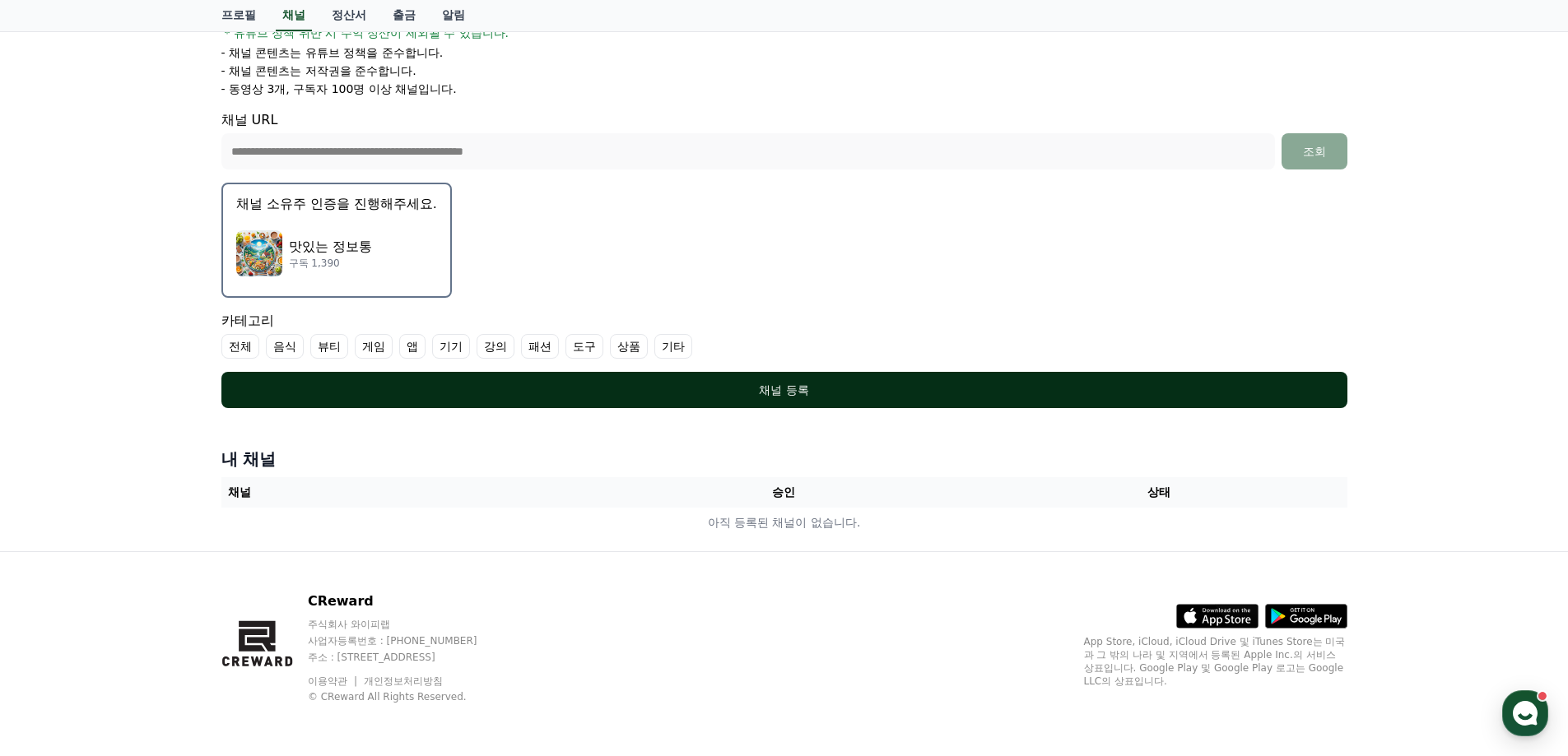
click at [664, 390] on div "채널 등록" at bounding box center [785, 390] width 1060 height 17
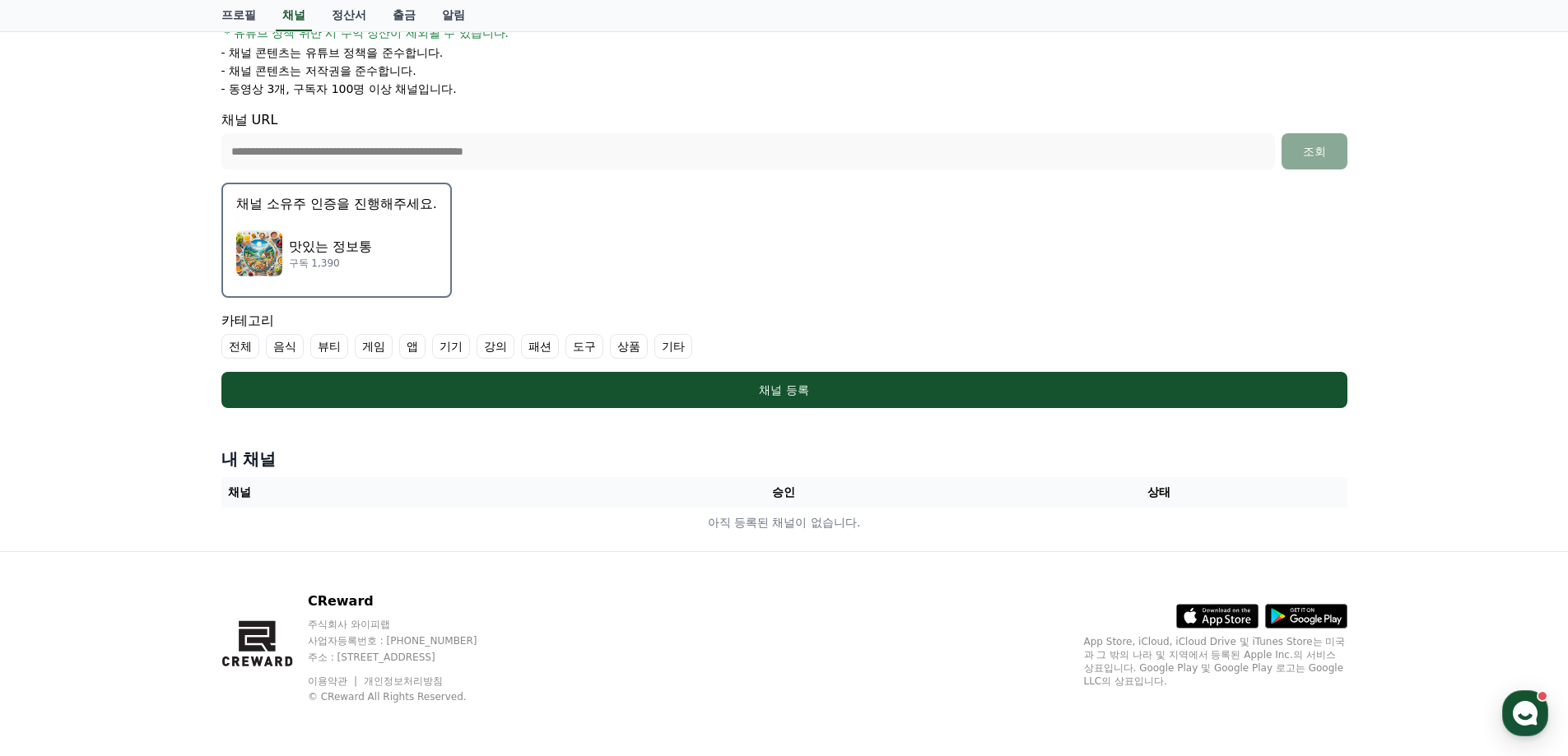
click at [676, 347] on label "기타" at bounding box center [673, 345] width 38 height 25
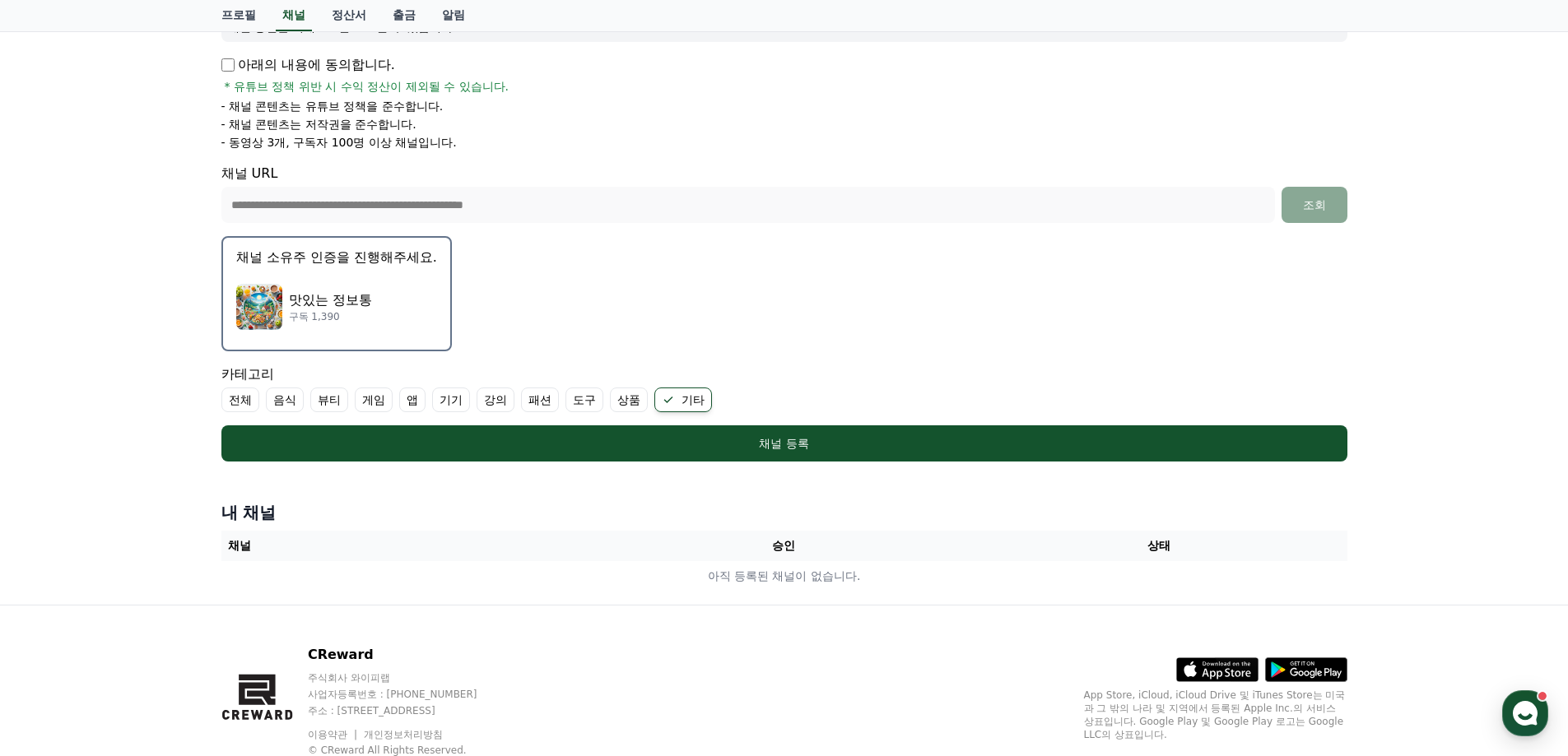
scroll to position [245, 0]
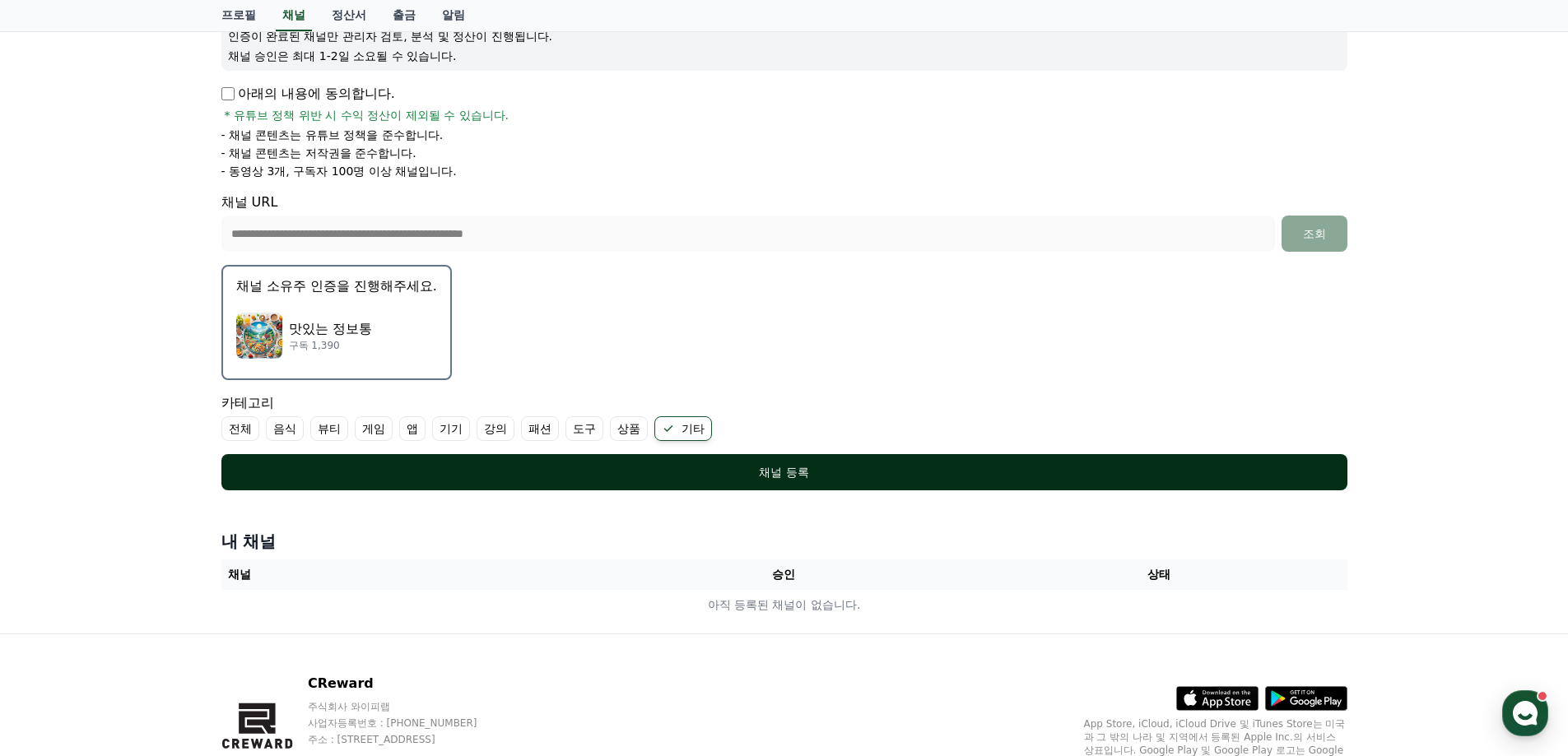
click at [731, 465] on div "채널 등록" at bounding box center [785, 472] width 1060 height 17
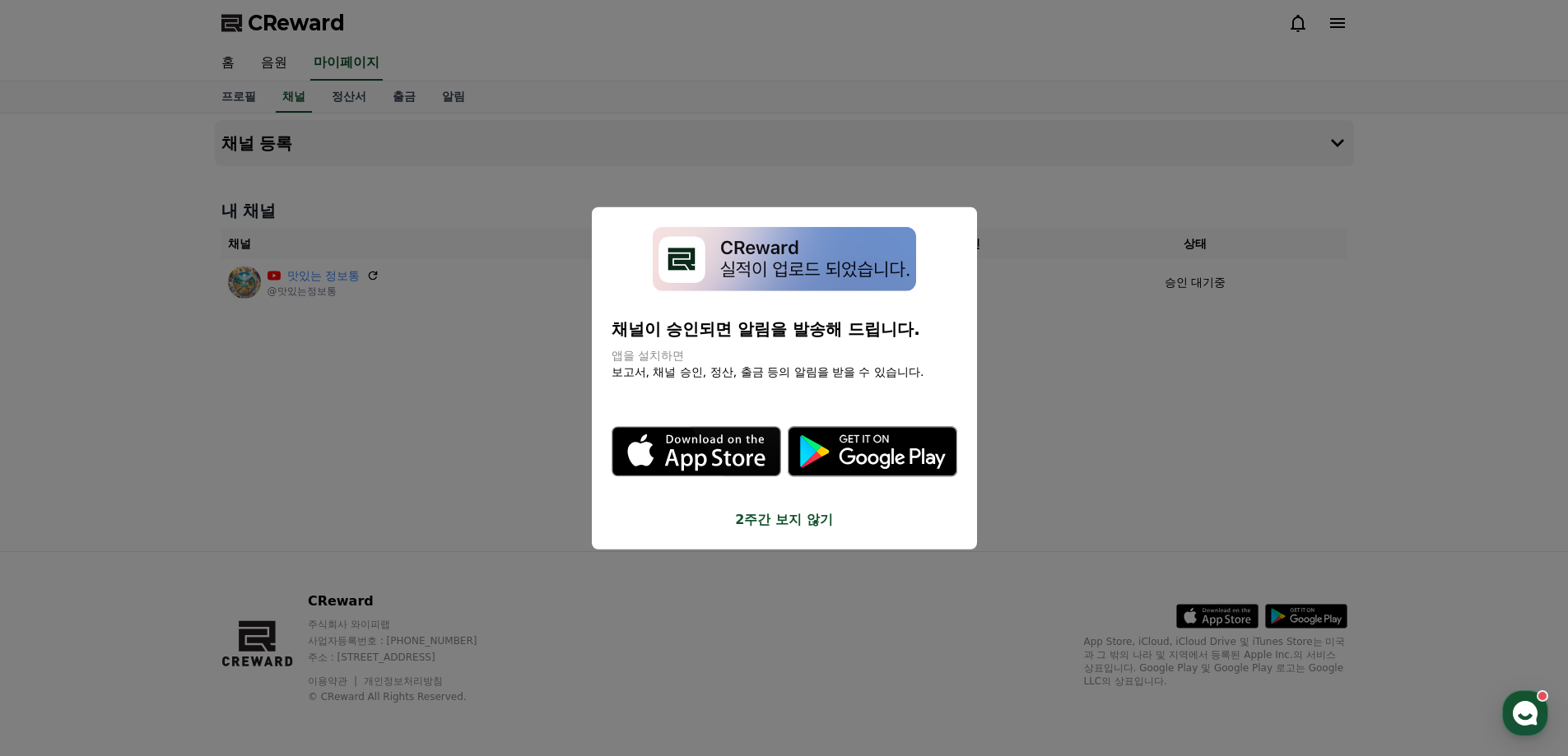
click at [814, 522] on button "2주간 보지 않기" at bounding box center [784, 520] width 346 height 20
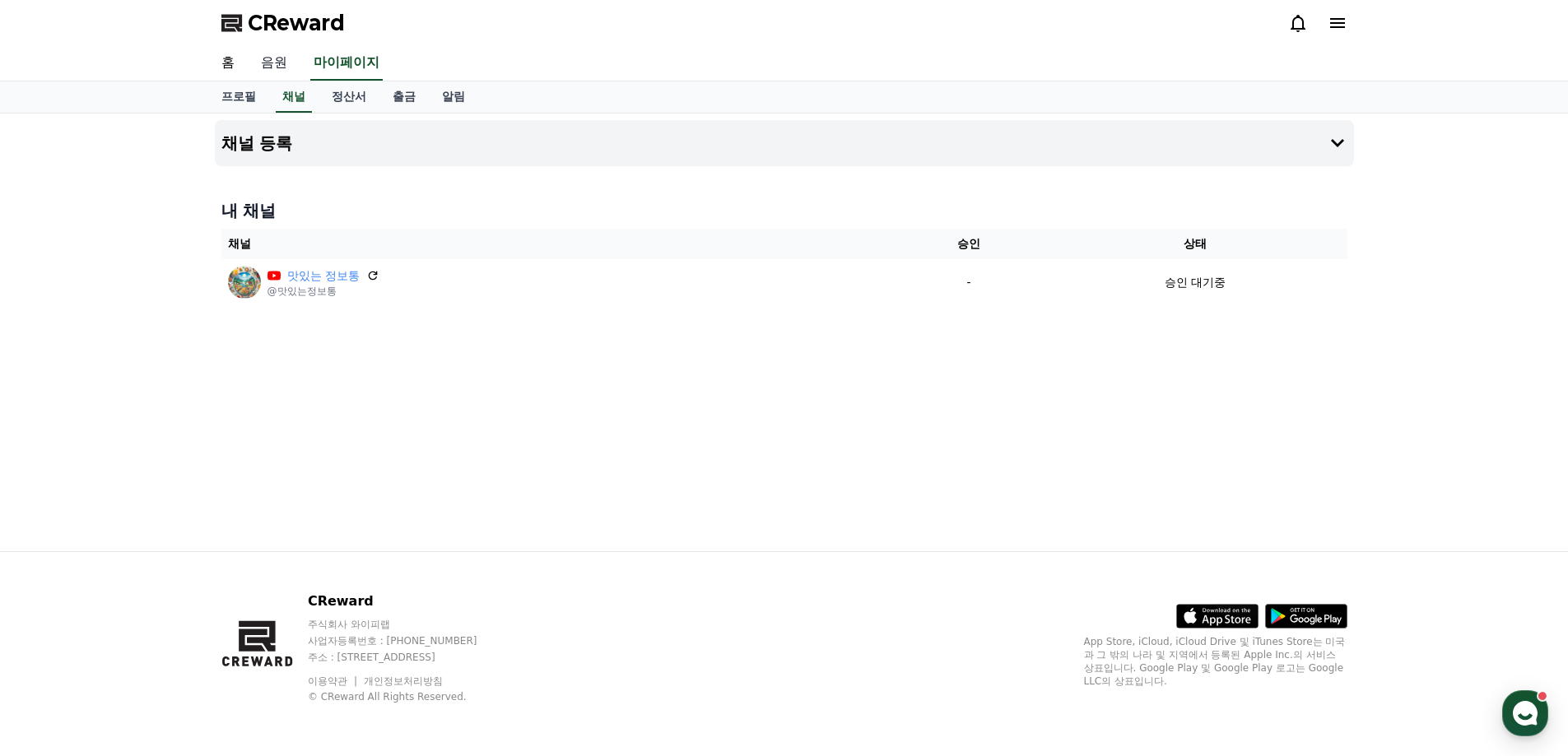
click at [265, 54] on link "음원" at bounding box center [274, 63] width 52 height 35
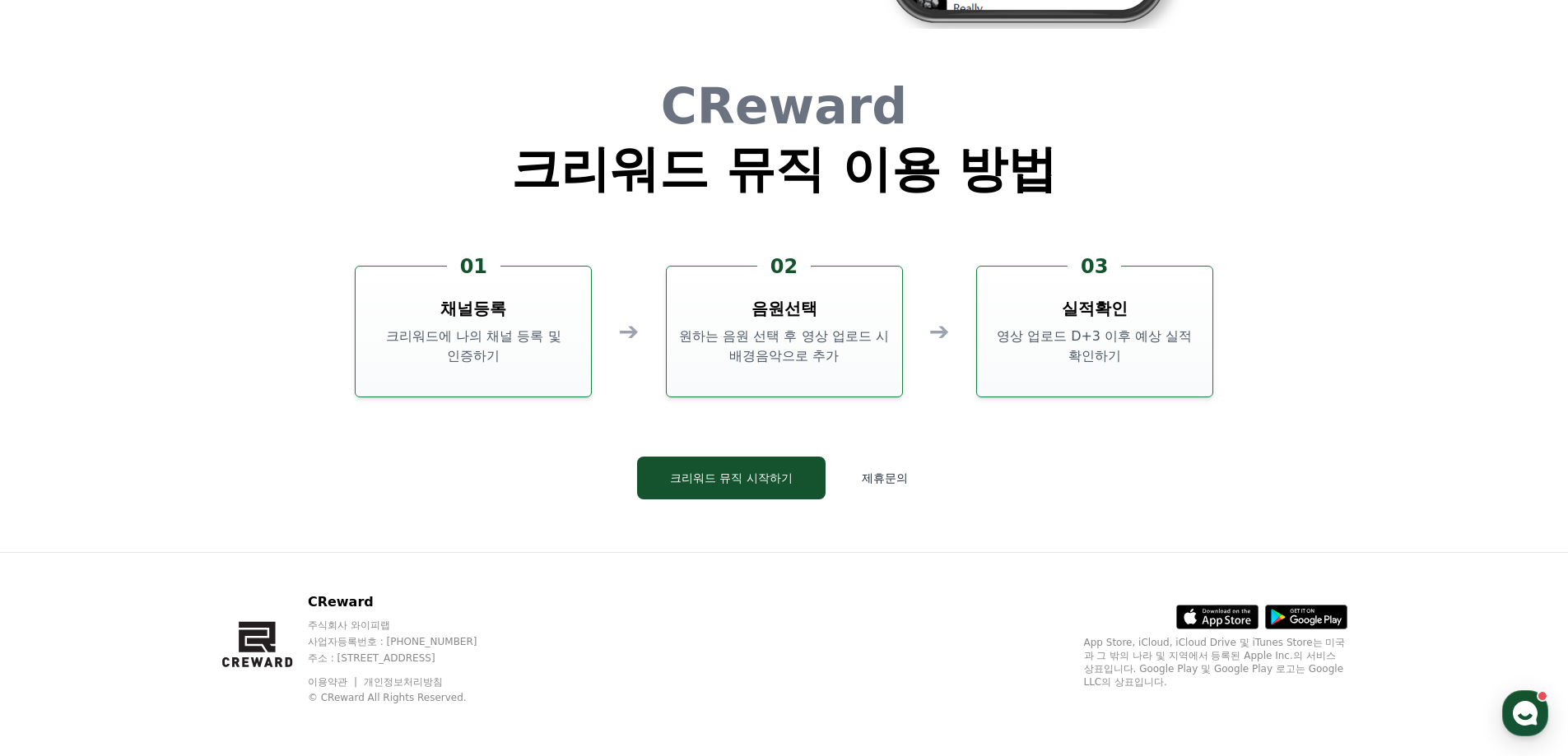
scroll to position [4457, 0]
click at [760, 480] on button "크리워드 뮤직 시작하기" at bounding box center [731, 477] width 189 height 42
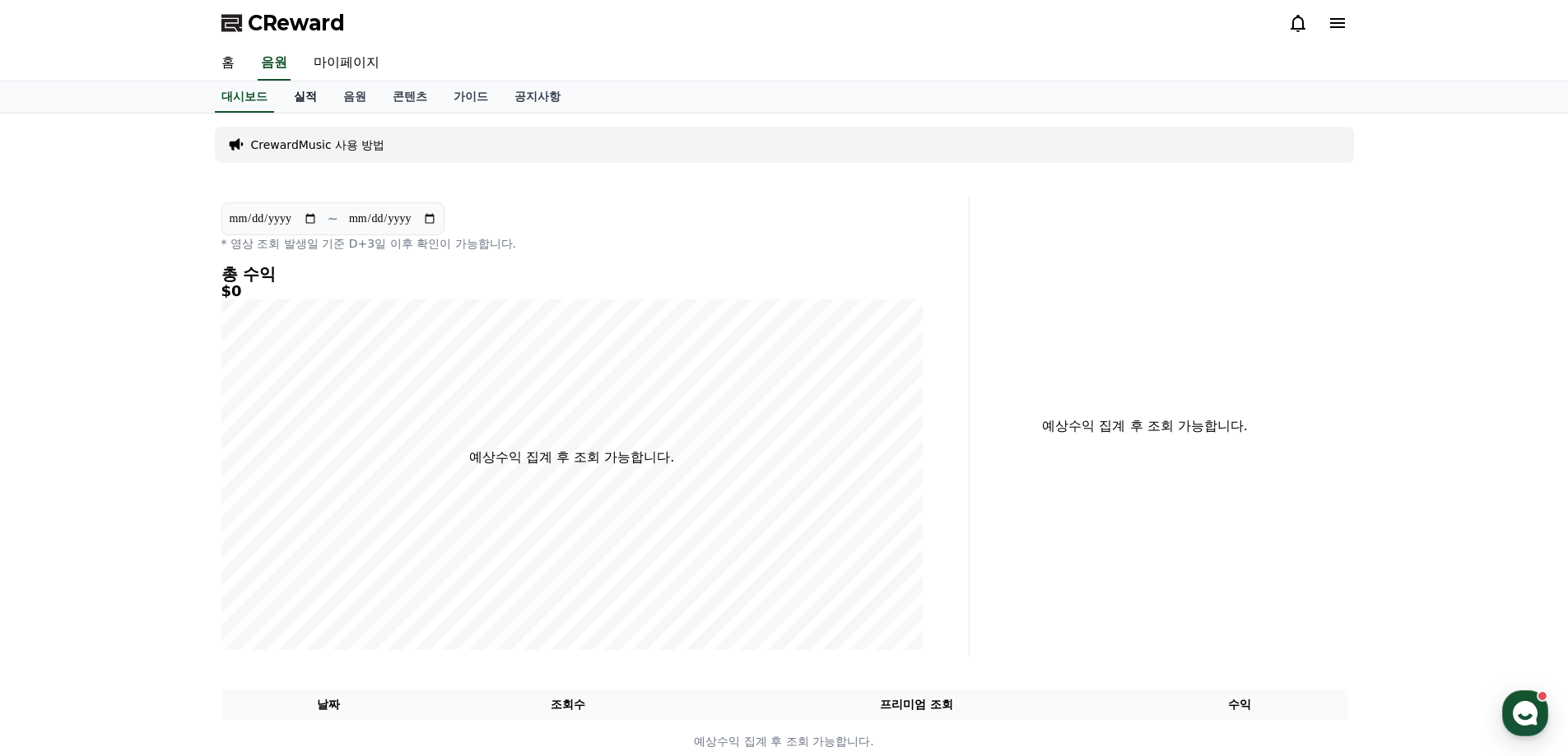
click at [319, 97] on link "실적" at bounding box center [305, 98] width 49 height 32
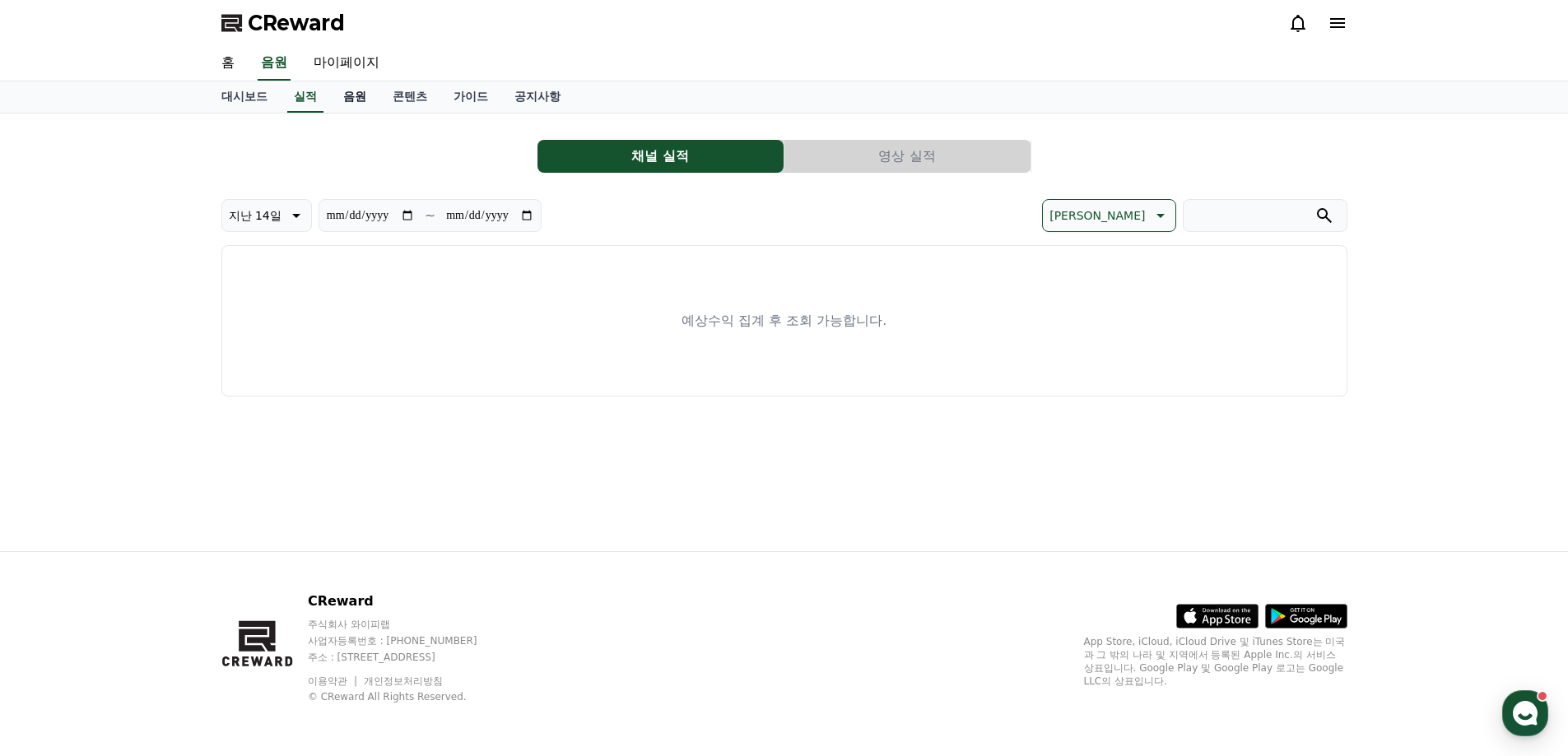
click at [341, 95] on link "음원" at bounding box center [354, 98] width 49 height 32
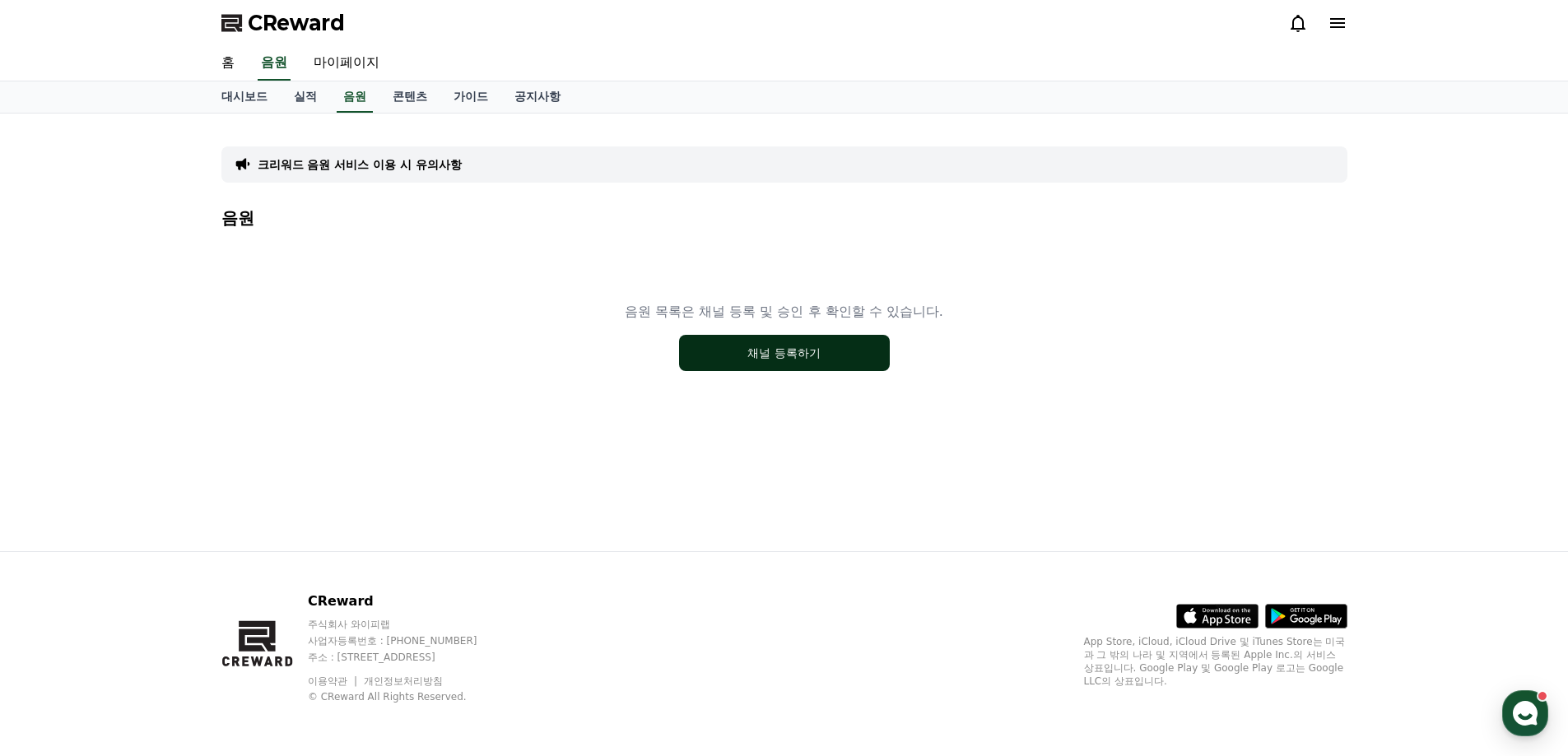
click at [779, 362] on button "채널 등록하기" at bounding box center [784, 352] width 210 height 37
